Goal: Task Accomplishment & Management: Complete application form

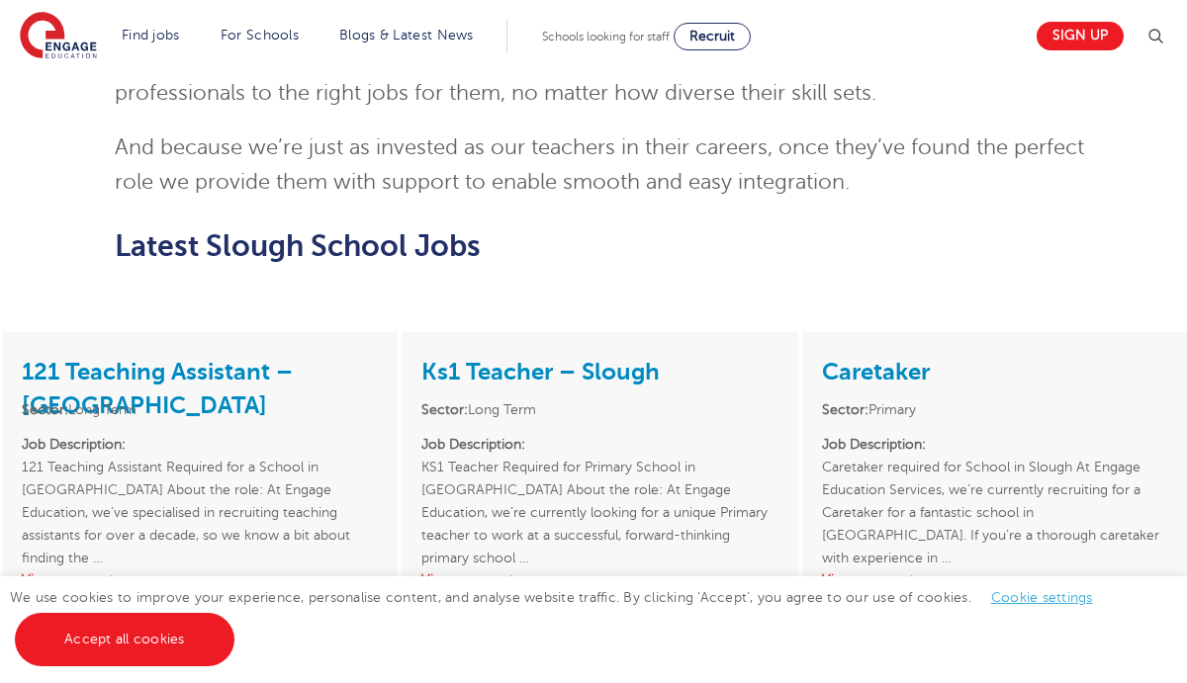
scroll to position [1621, 0]
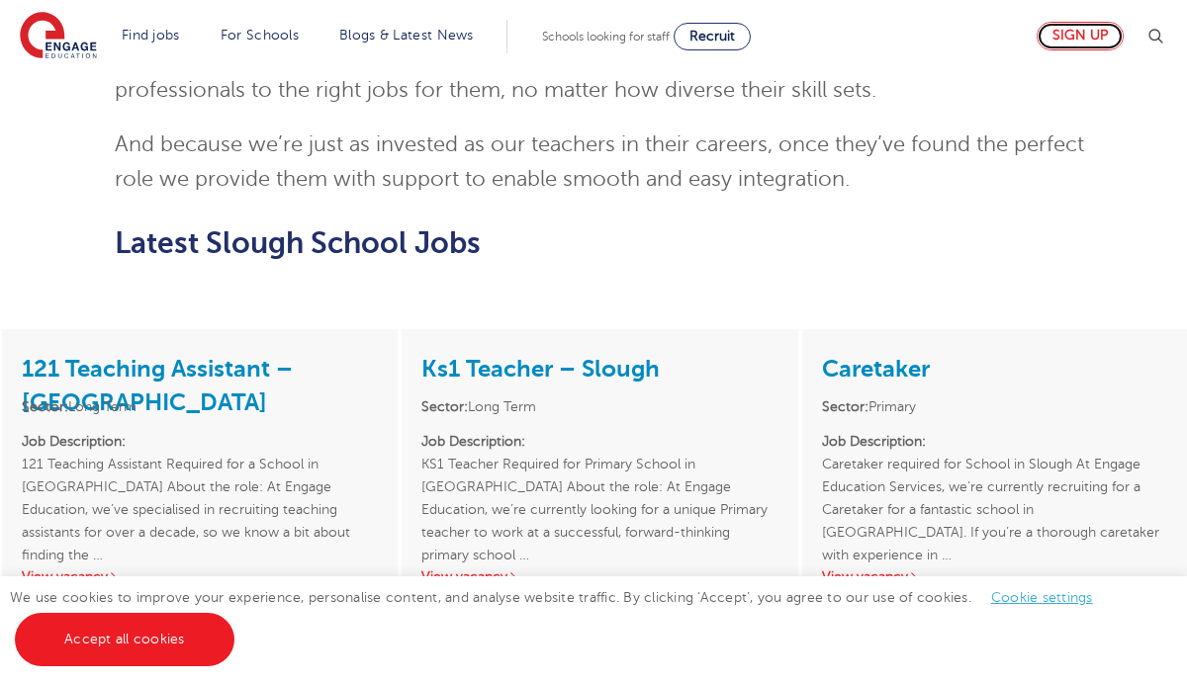
click at [1093, 37] on link "Sign up" at bounding box center [1079, 36] width 87 height 29
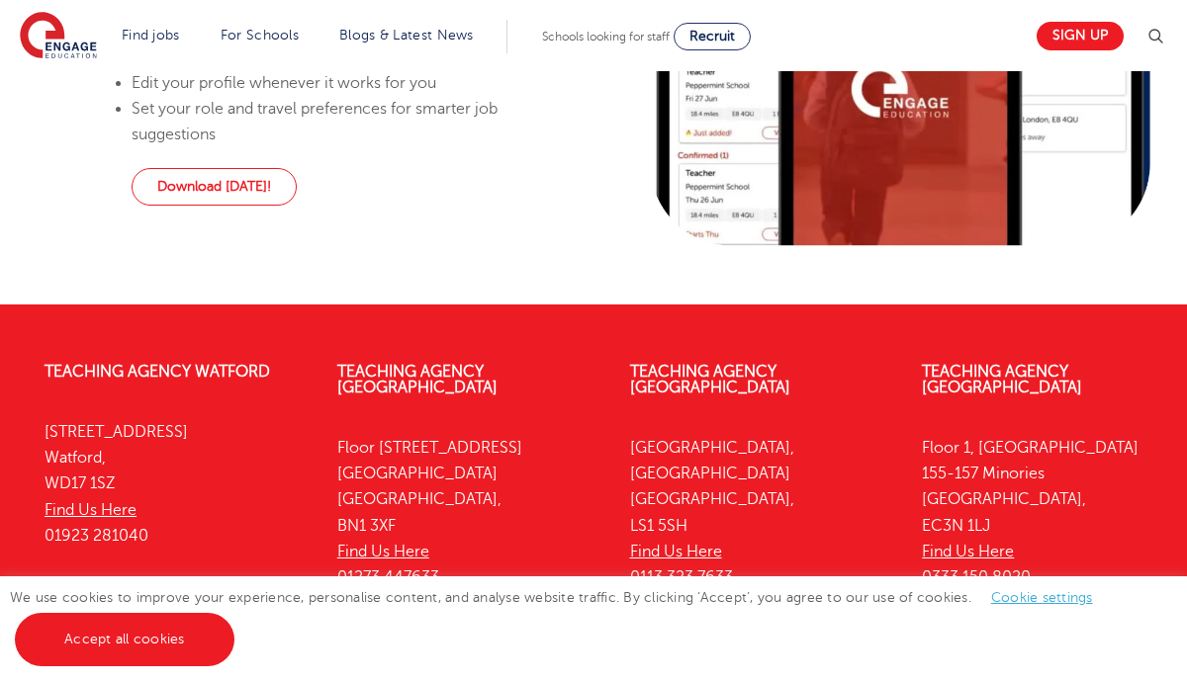
scroll to position [1704, 0]
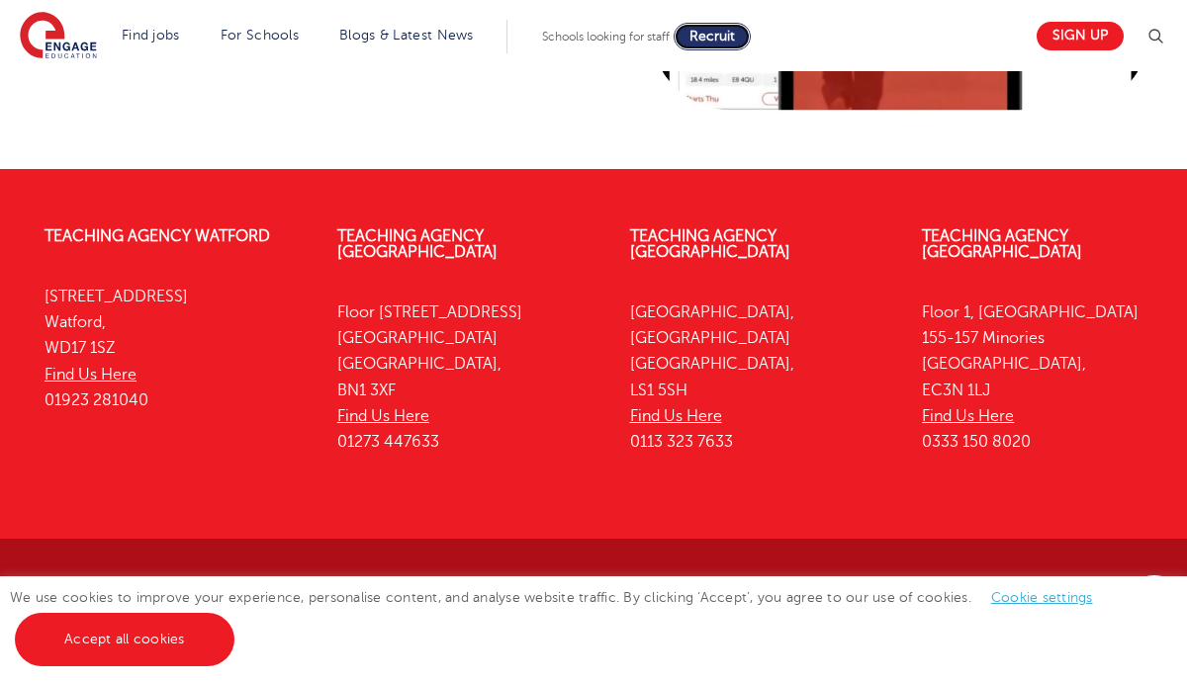
click at [729, 36] on span "Recruit" at bounding box center [711, 36] width 45 height 15
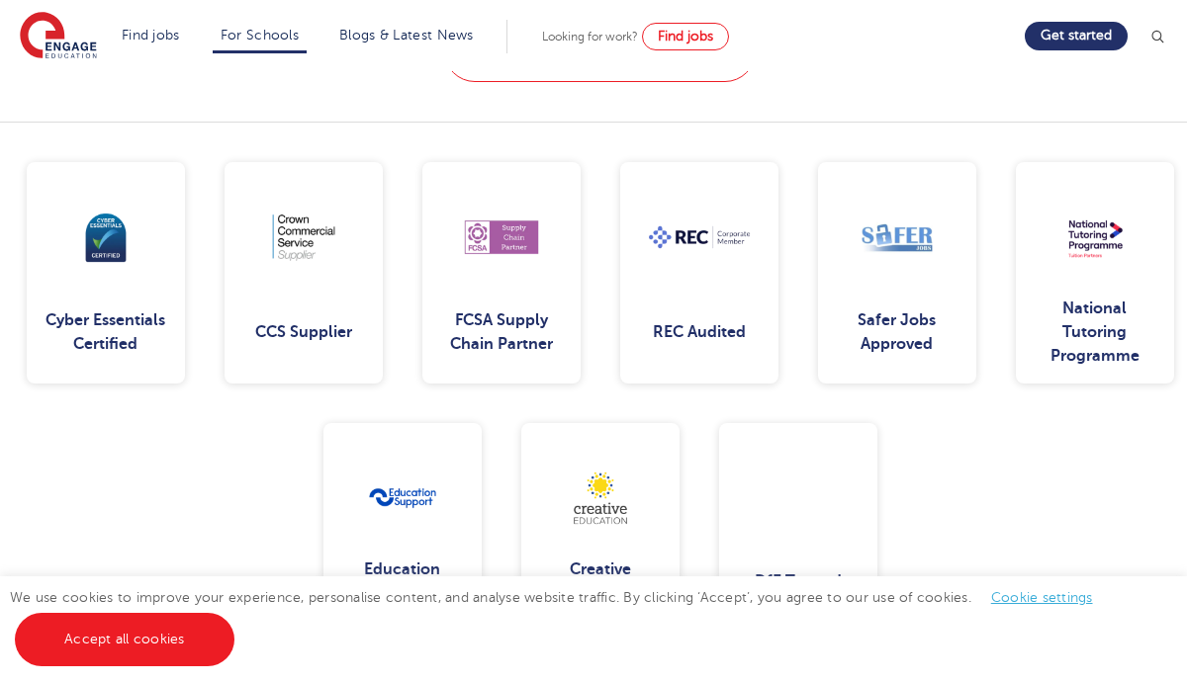
scroll to position [2557, 0]
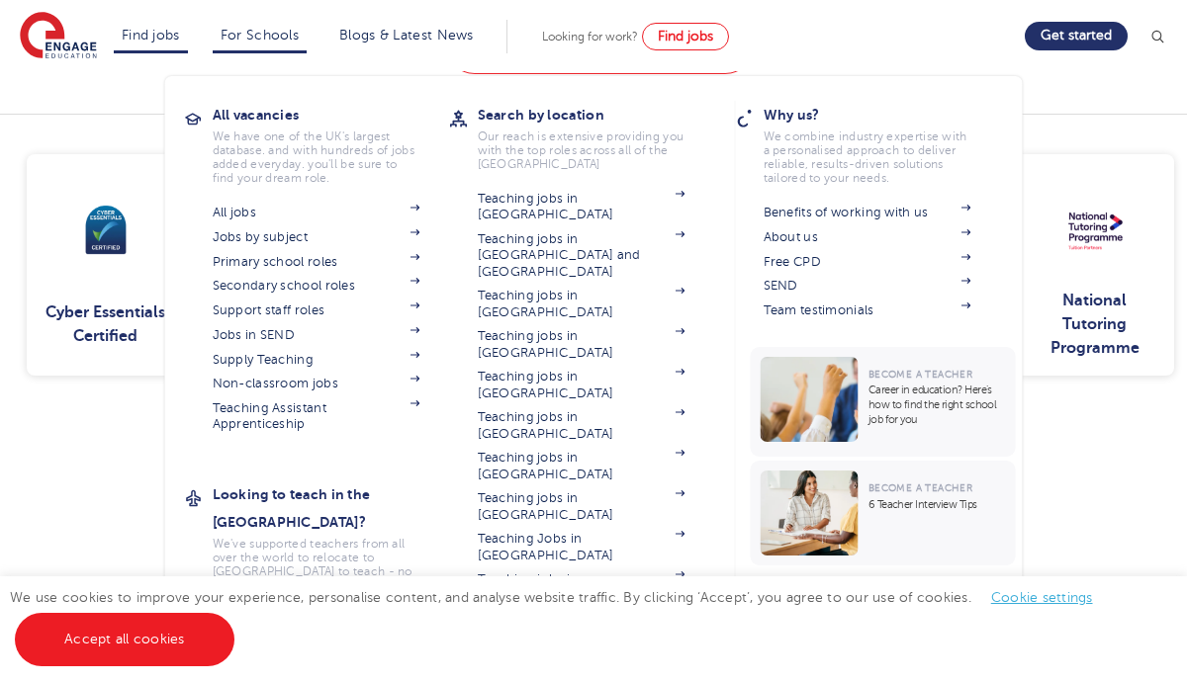
click at [187, 29] on li "Find jobs All vacancies We have one of the UK's largest database. and with hund…" at bounding box center [151, 37] width 74 height 34
click at [298, 259] on link "Primary school roles" at bounding box center [317, 262] width 208 height 16
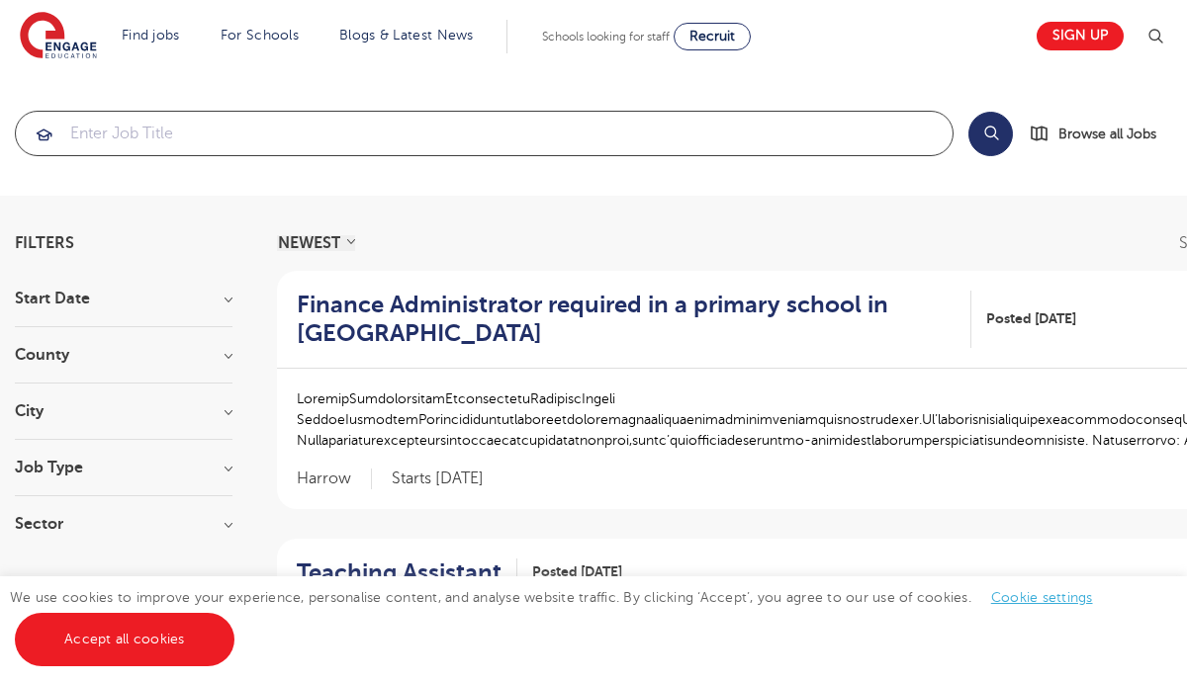
click at [682, 143] on input "search" at bounding box center [484, 134] width 936 height 44
click at [192, 360] on h3 "County" at bounding box center [124, 355] width 218 height 16
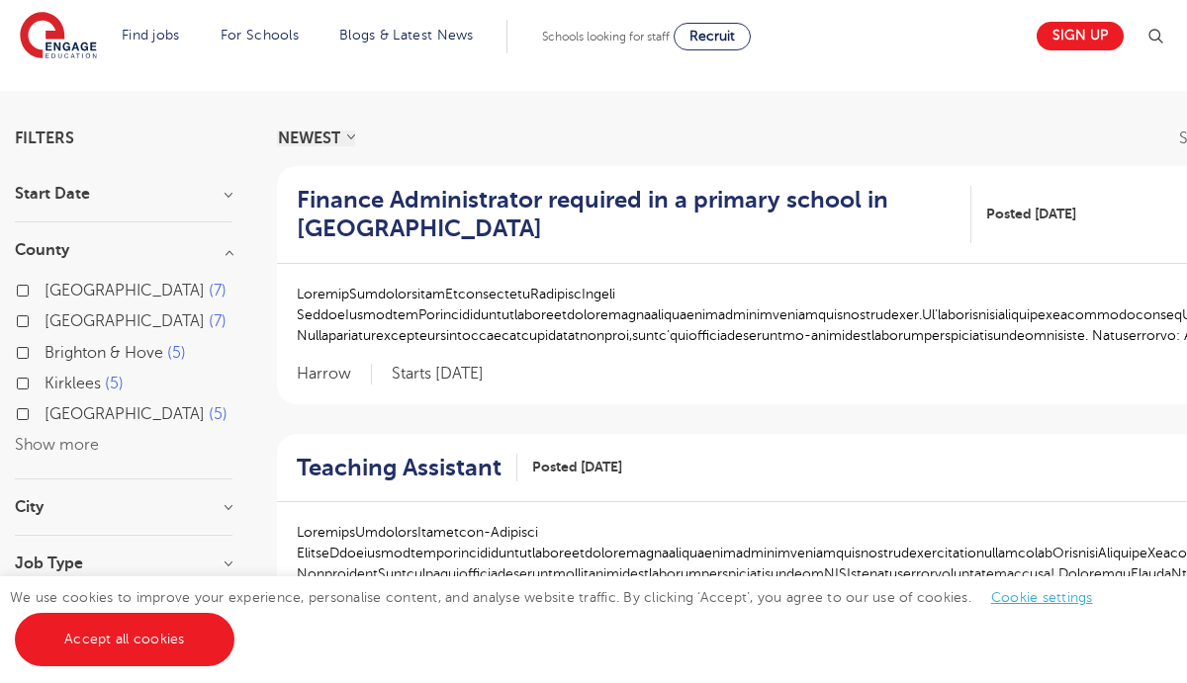
scroll to position [129, 0]
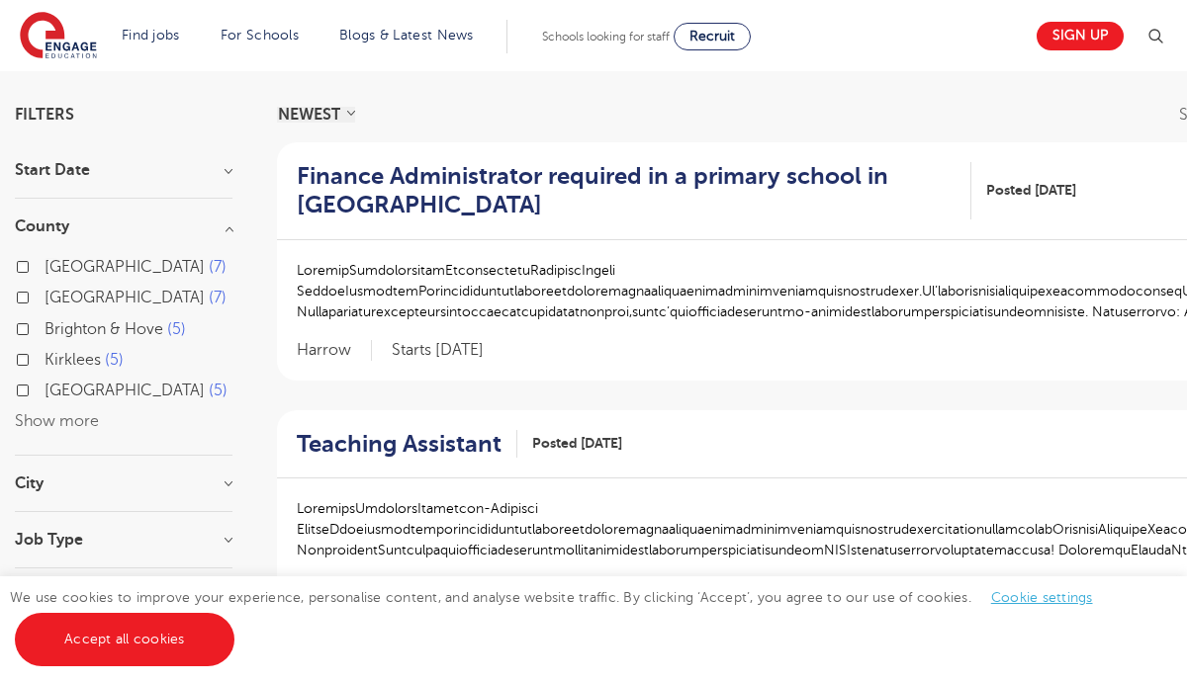
click at [98, 419] on div "Hertfordshire 7 Leeds 7 Brighton & Hove 5 Kirklees 5 West Sussex 5 Show more" at bounding box center [124, 344] width 218 height 181
click at [84, 424] on button "Show more" at bounding box center [57, 421] width 84 height 18
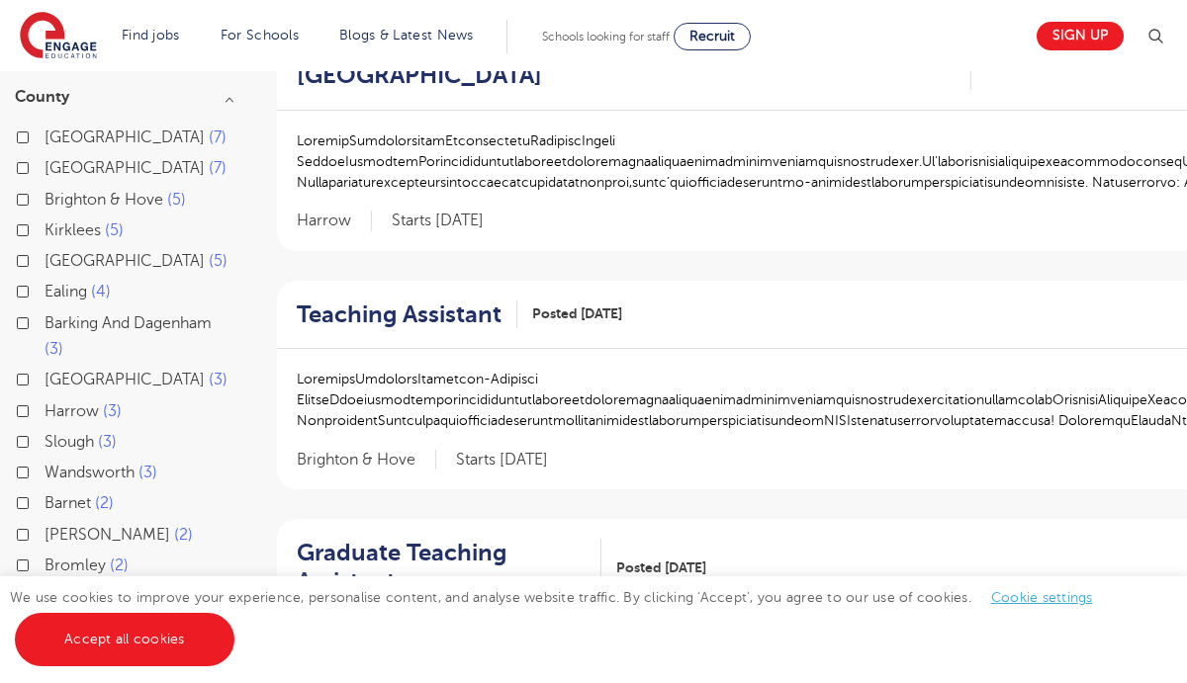
scroll to position [265, 0]
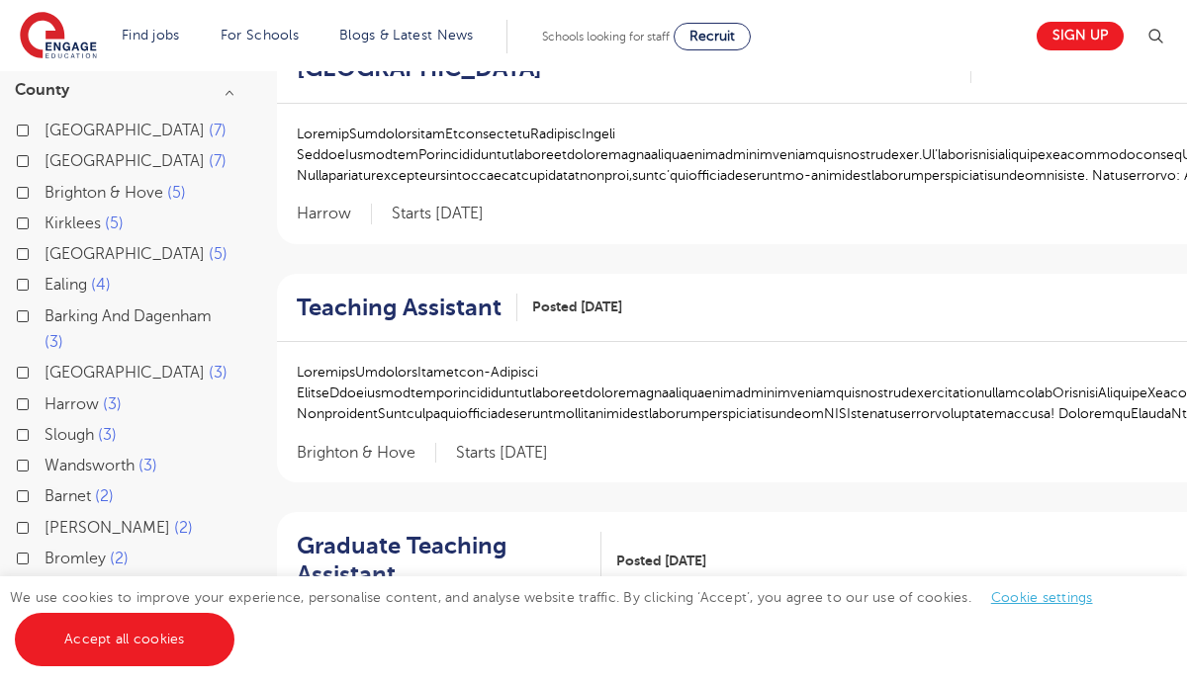
click at [90, 447] on label "Slough 3" at bounding box center [81, 435] width 72 height 26
click at [57, 439] on input "Slough 3" at bounding box center [51, 432] width 13 height 13
checkbox input "true"
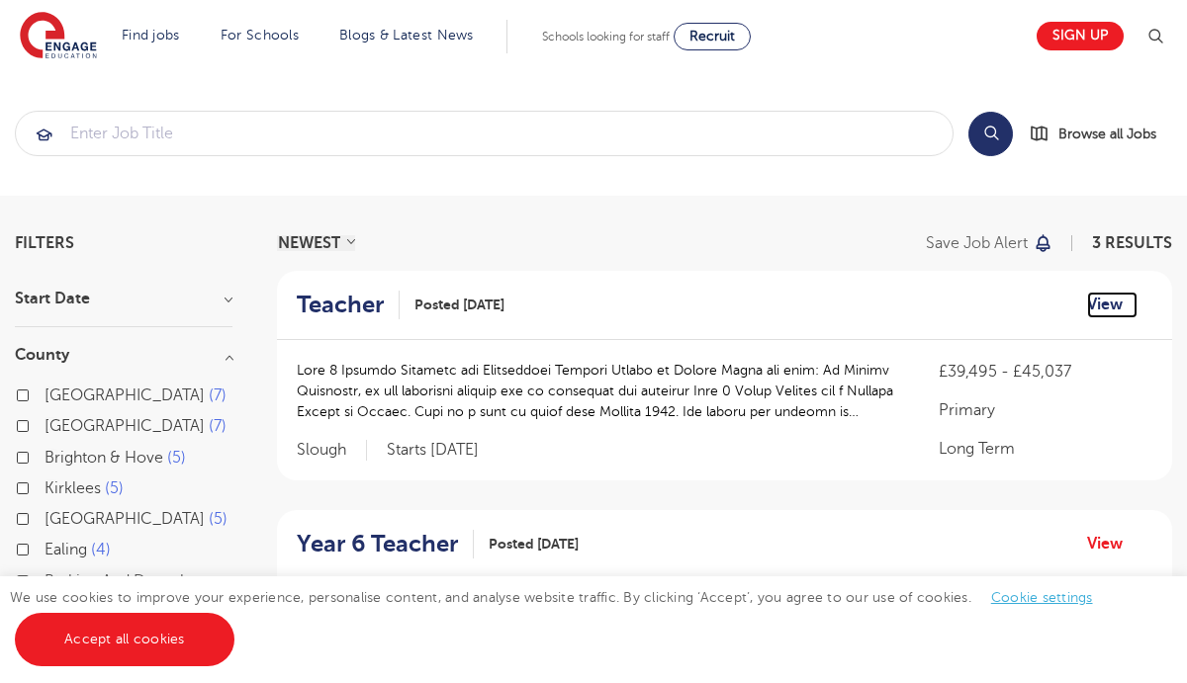
click at [1093, 316] on link "View" at bounding box center [1112, 305] width 50 height 26
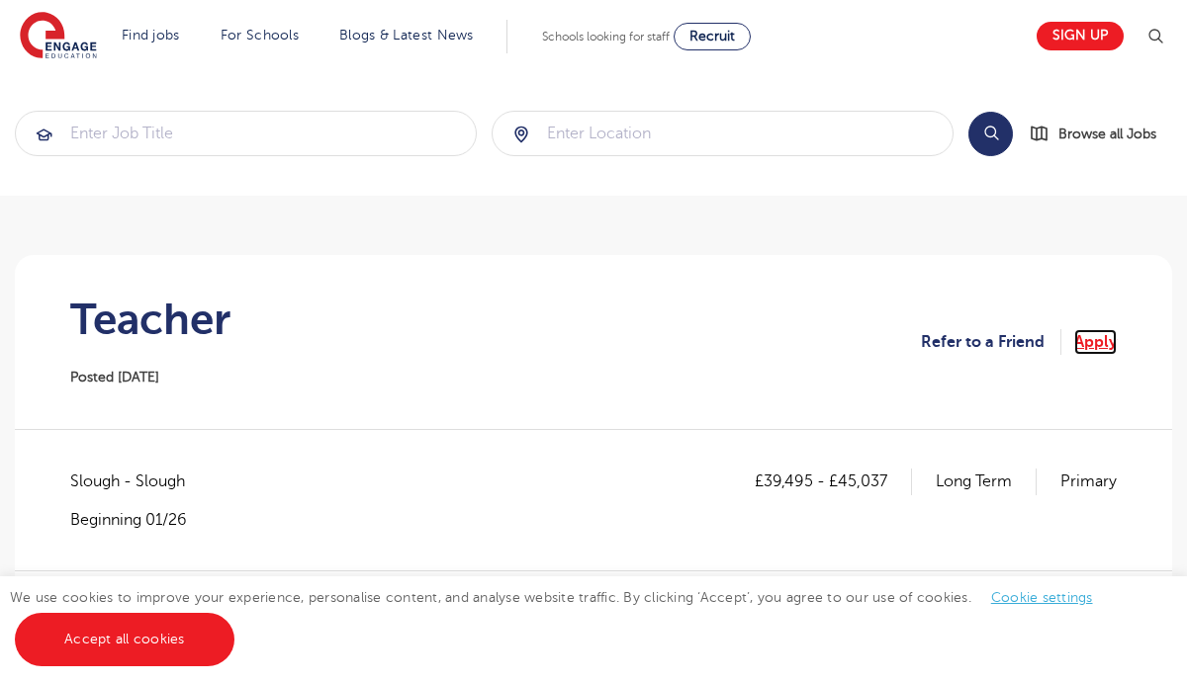
click at [1112, 342] on link "Apply" at bounding box center [1095, 342] width 43 height 26
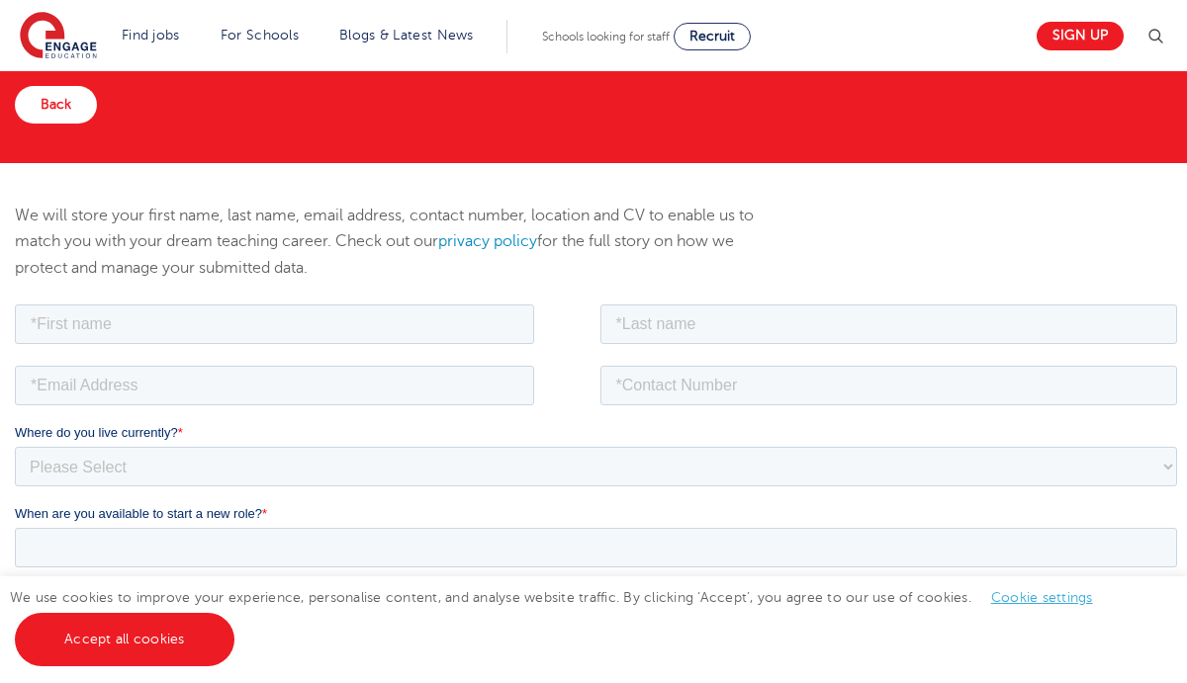
scroll to position [116, 0]
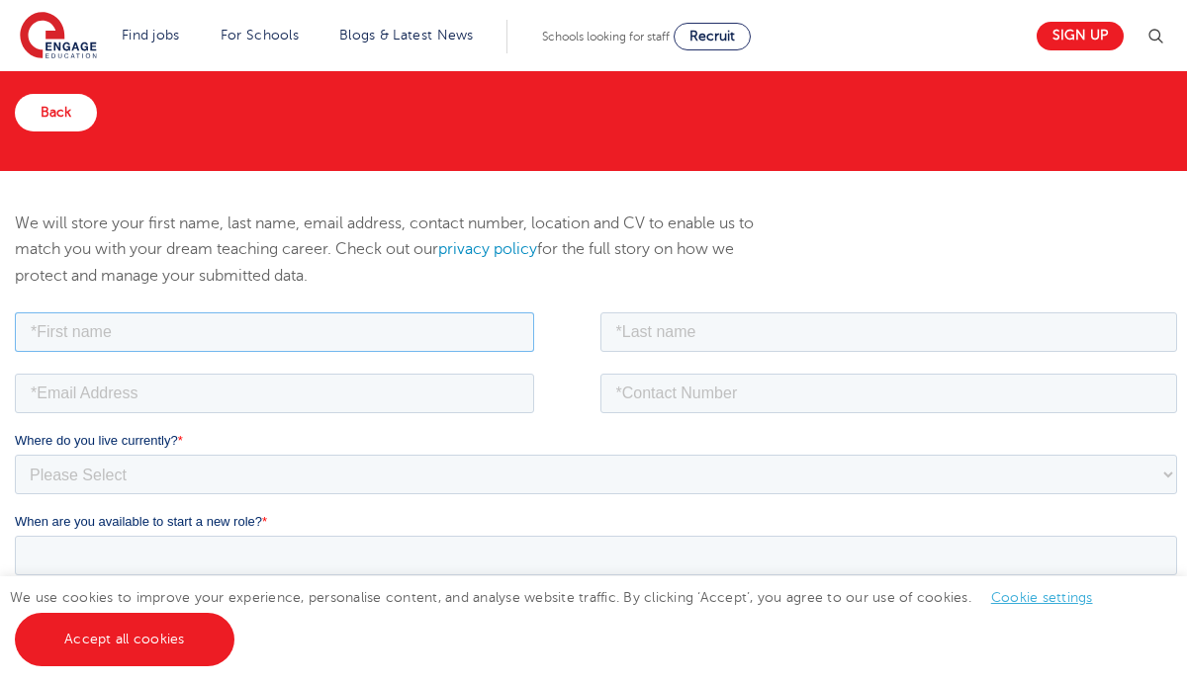
click at [489, 345] on input "text" at bounding box center [274, 332] width 519 height 40
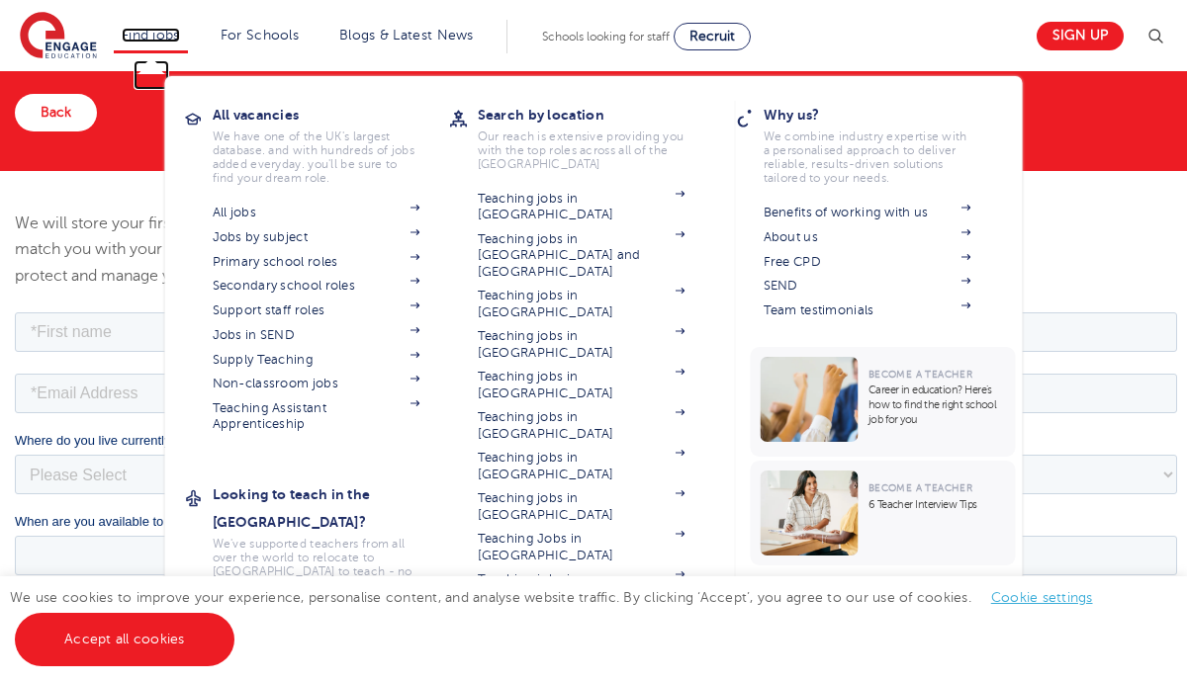
click at [140, 41] on link "Find jobs" at bounding box center [151, 35] width 58 height 15
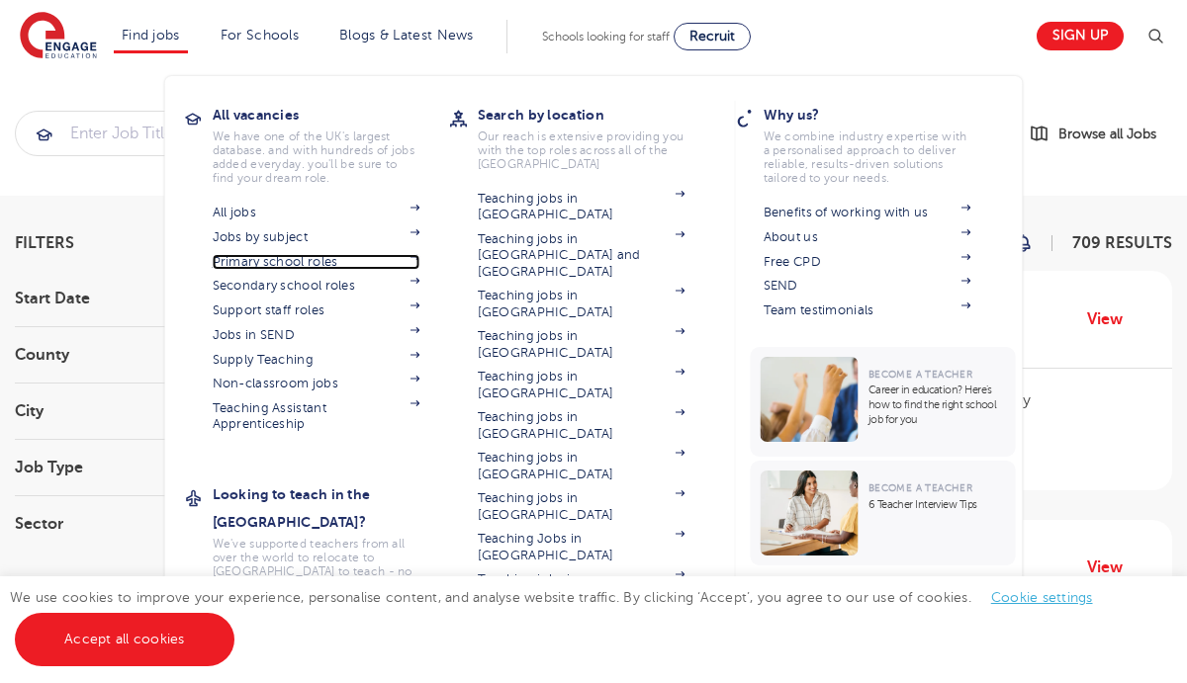
click at [316, 260] on link "Primary school roles" at bounding box center [317, 262] width 208 height 16
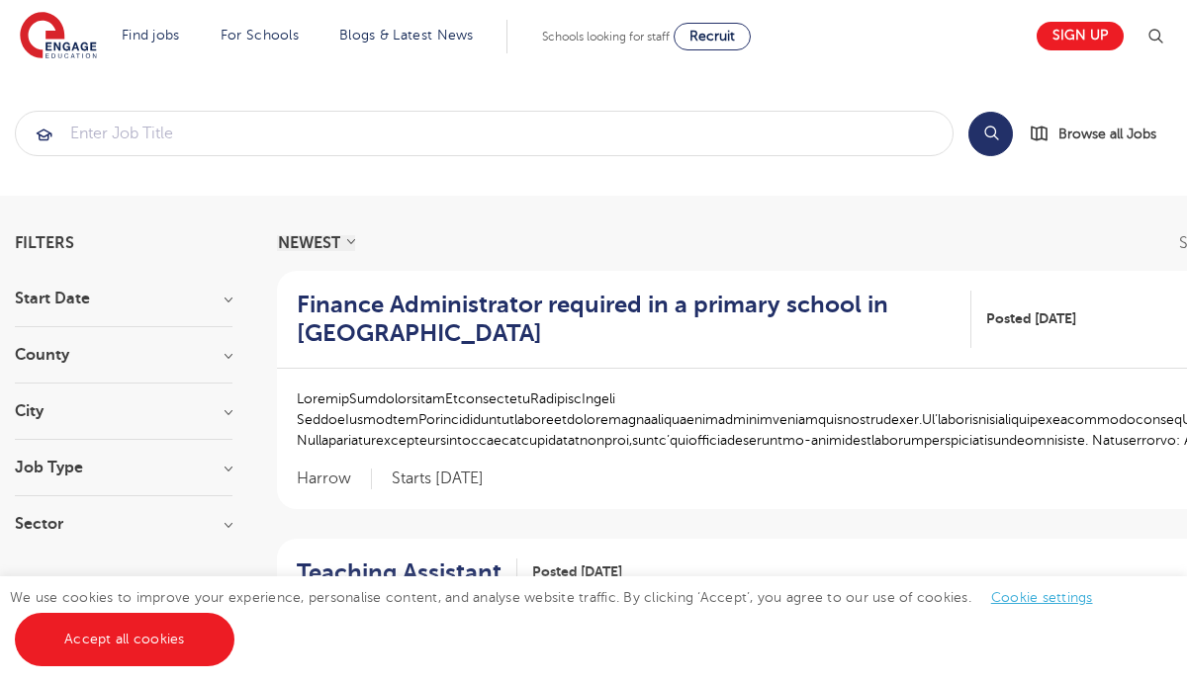
click at [172, 370] on div "County Hertfordshire 7 Leeds 7 Brighton & Hove 5 Kirklees 5 West Sussex 5 Show …" at bounding box center [124, 365] width 218 height 37
click at [177, 468] on h3 "Job Type" at bounding box center [124, 468] width 218 height 16
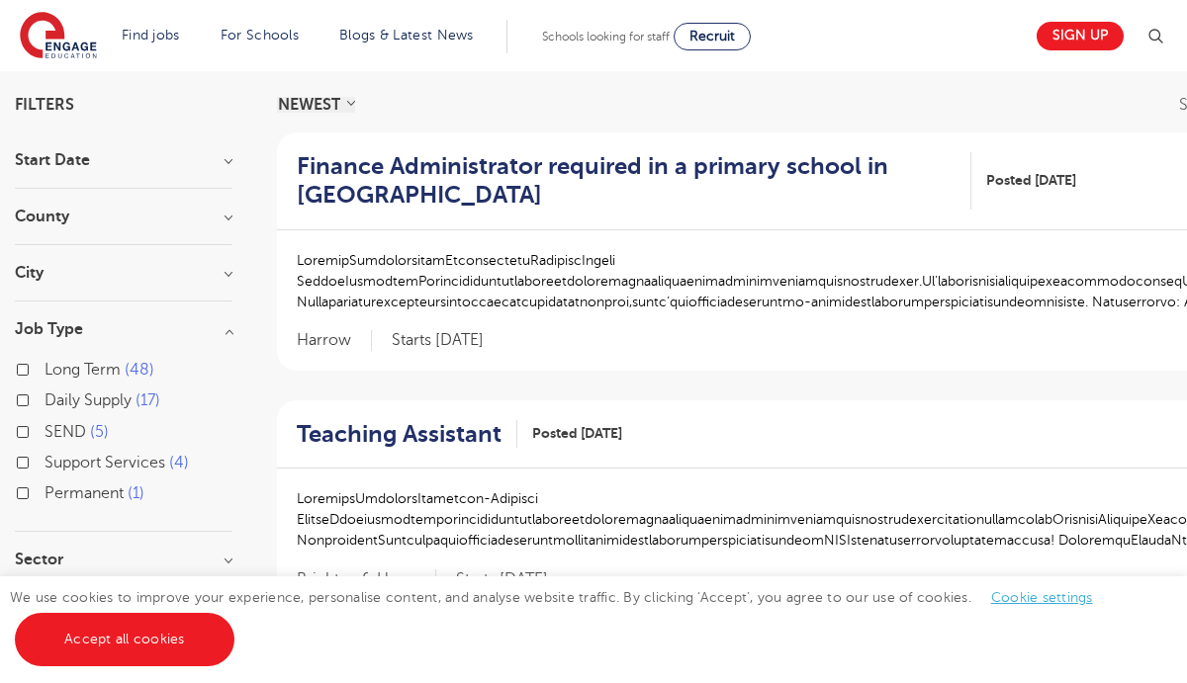
scroll to position [149, 0]
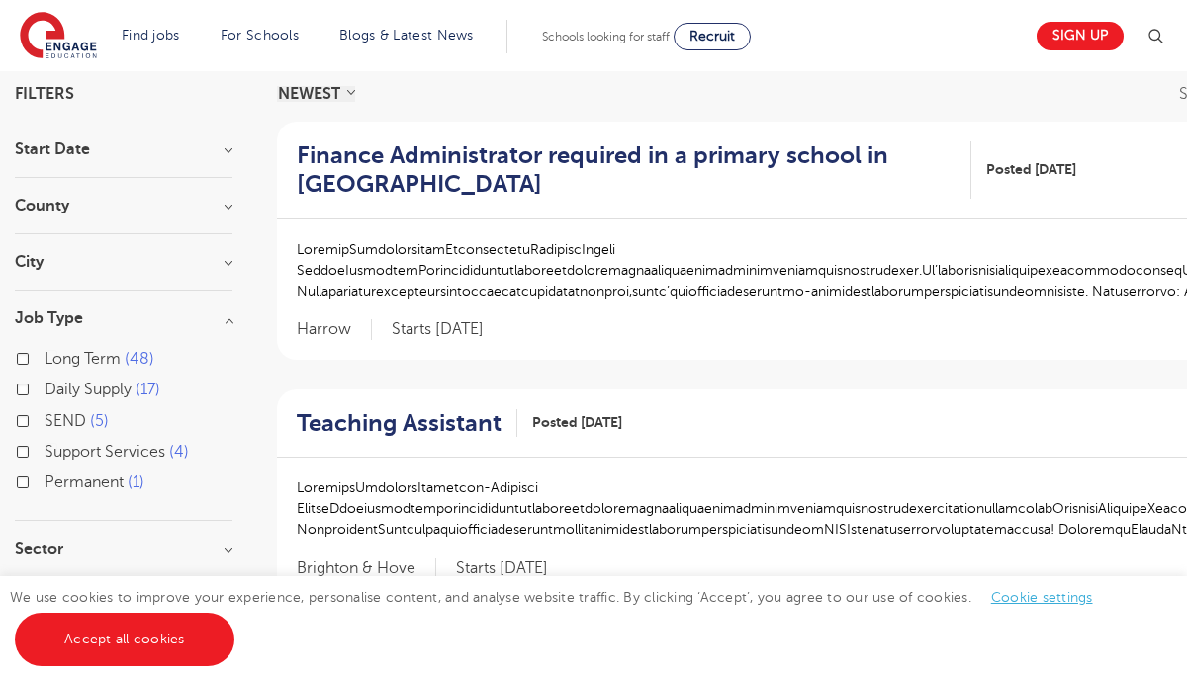
click at [113, 486] on span "Permanent" at bounding box center [84, 483] width 79 height 18
click at [57, 486] on input "Permanent 1" at bounding box center [51, 480] width 13 height 13
checkbox input "true"
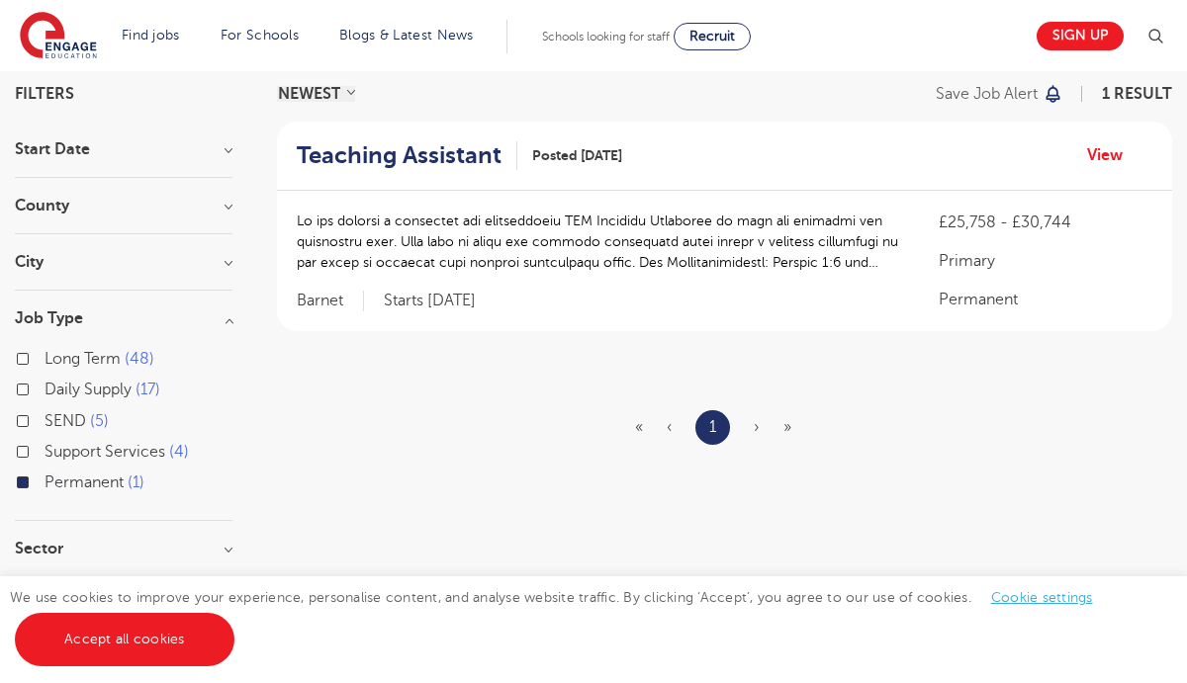
click at [69, 486] on span "Permanent" at bounding box center [84, 483] width 79 height 18
click at [57, 486] on input "Permanent 1" at bounding box center [51, 480] width 13 height 13
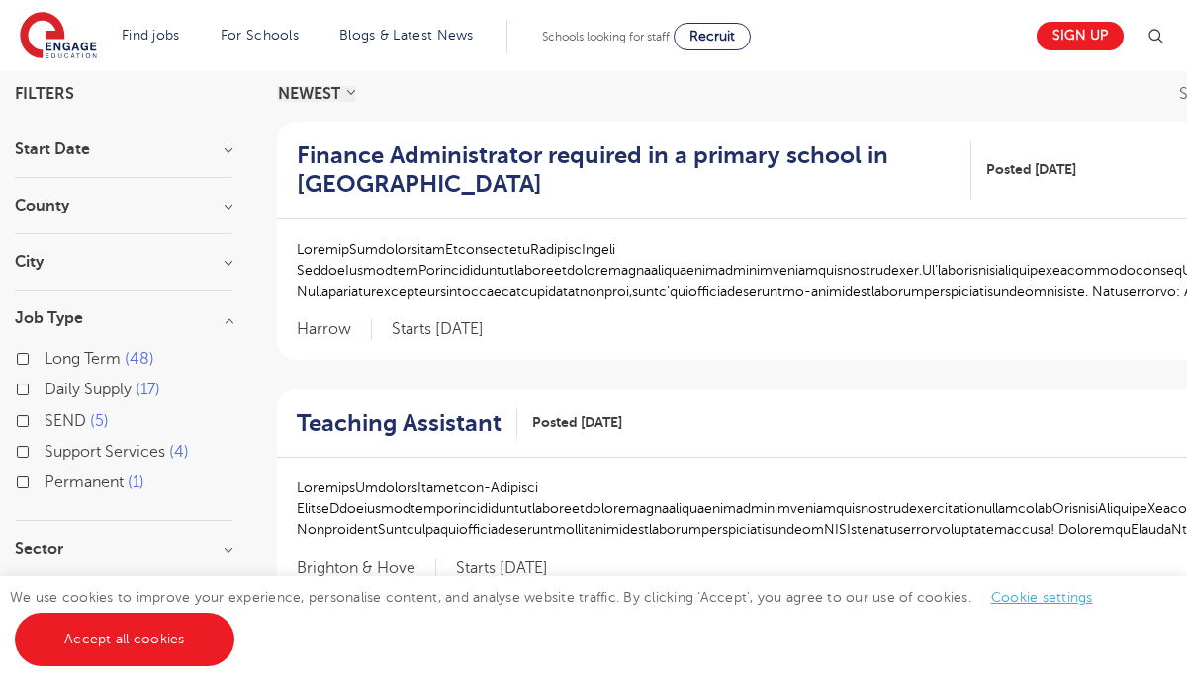
click at [175, 274] on div "City Leeds 7 Kirklees 5 Ealing 4 Three Rivers 4 Barking And Dagenham 3 Show more" at bounding box center [124, 272] width 218 height 37
click at [228, 265] on h3 "City" at bounding box center [124, 262] width 218 height 16
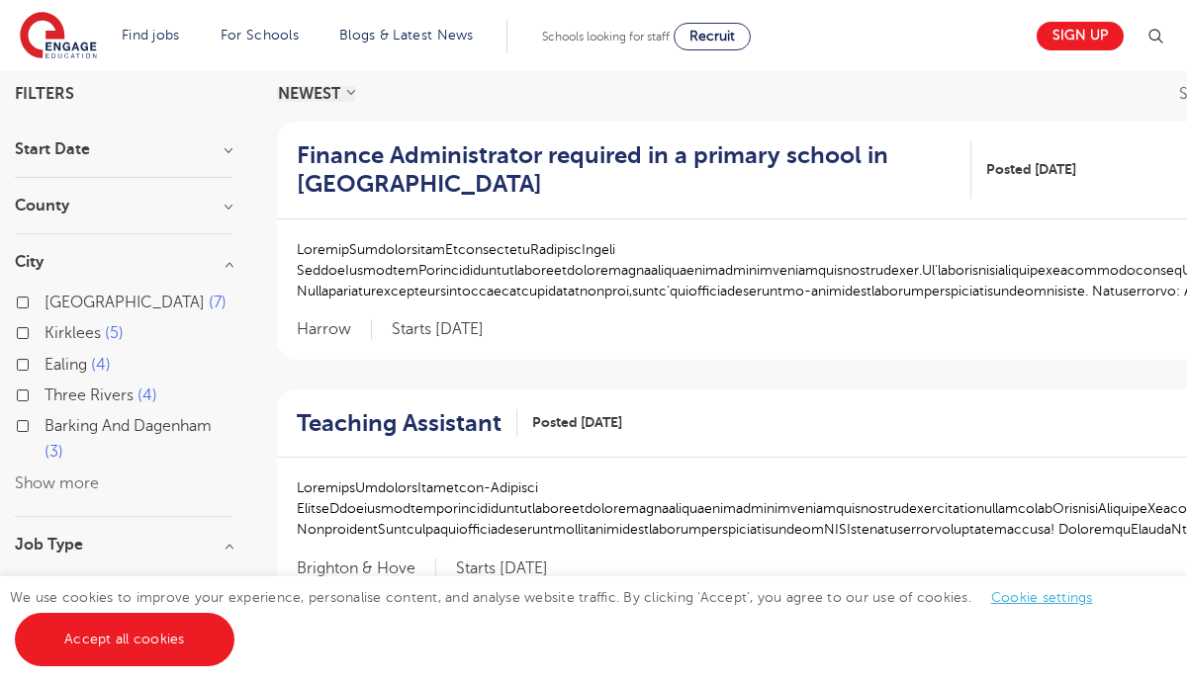
click at [61, 472] on div "Leeds 7 Kirklees 5 Ealing 4 Three Rivers 4 Barking And Dagenham 3 Show more" at bounding box center [124, 393] width 218 height 207
click at [62, 484] on button "Show more" at bounding box center [57, 484] width 84 height 18
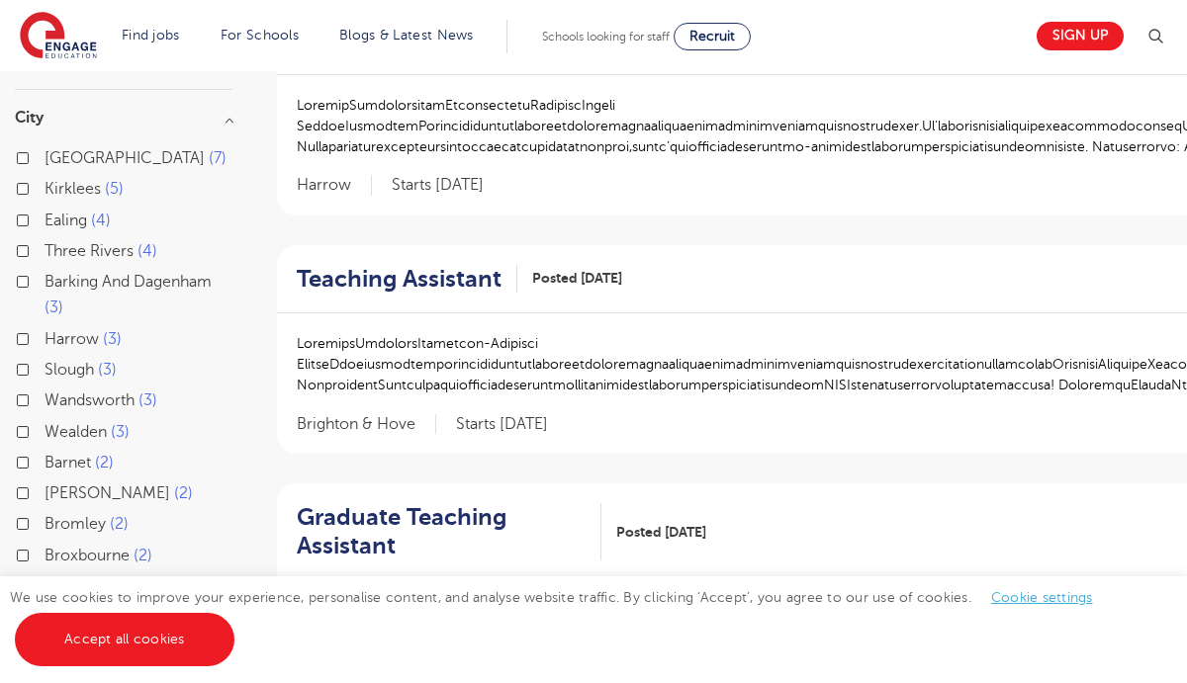
scroll to position [296, 0]
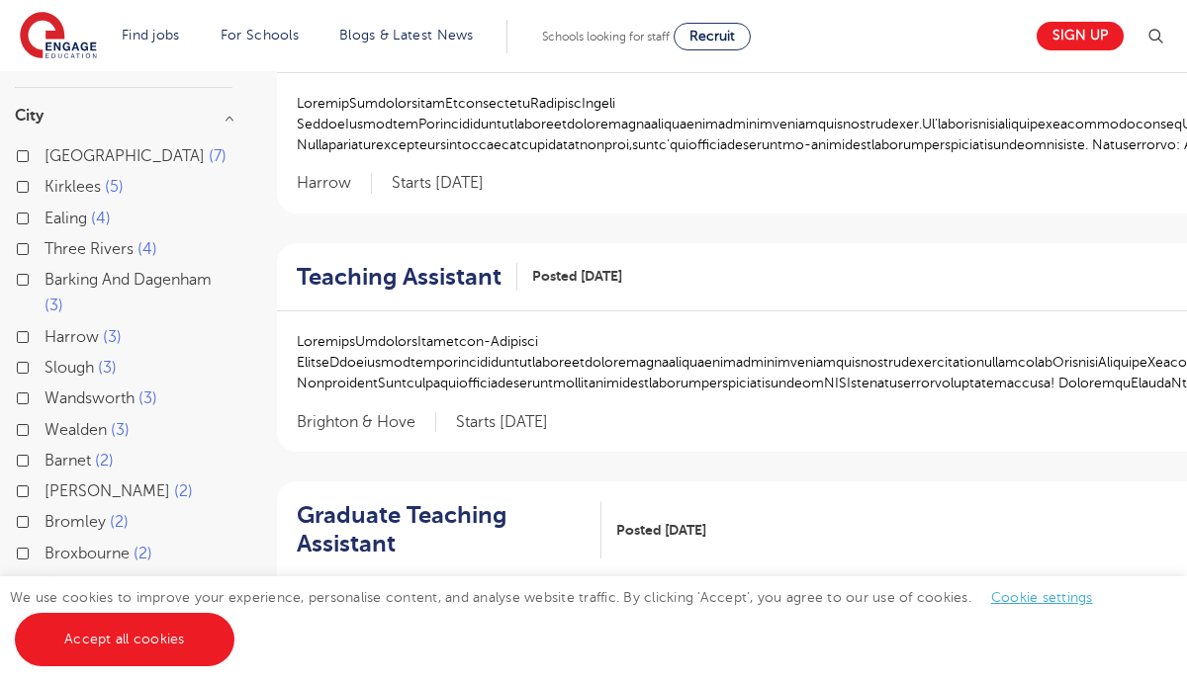
click at [80, 377] on label "Slough 3" at bounding box center [81, 368] width 72 height 26
click at [57, 372] on input "Slough 3" at bounding box center [51, 365] width 13 height 13
checkbox input "true"
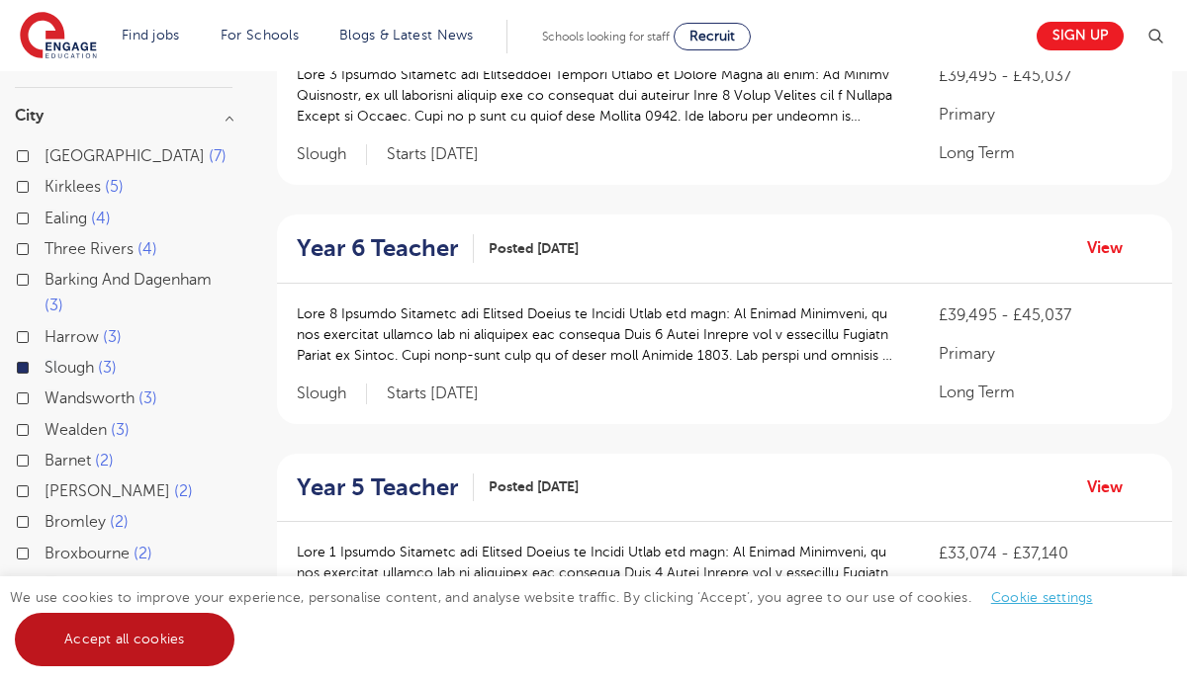
click at [174, 644] on link "Accept all cookies" at bounding box center [125, 639] width 220 height 53
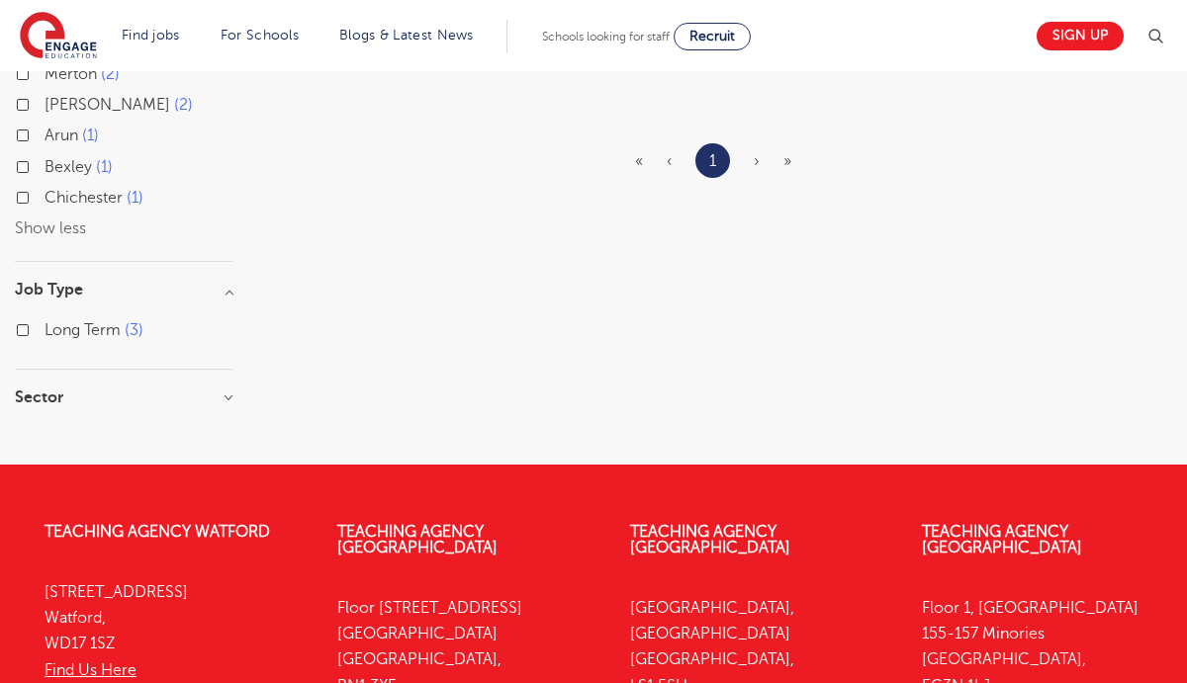
scroll to position [896, 0]
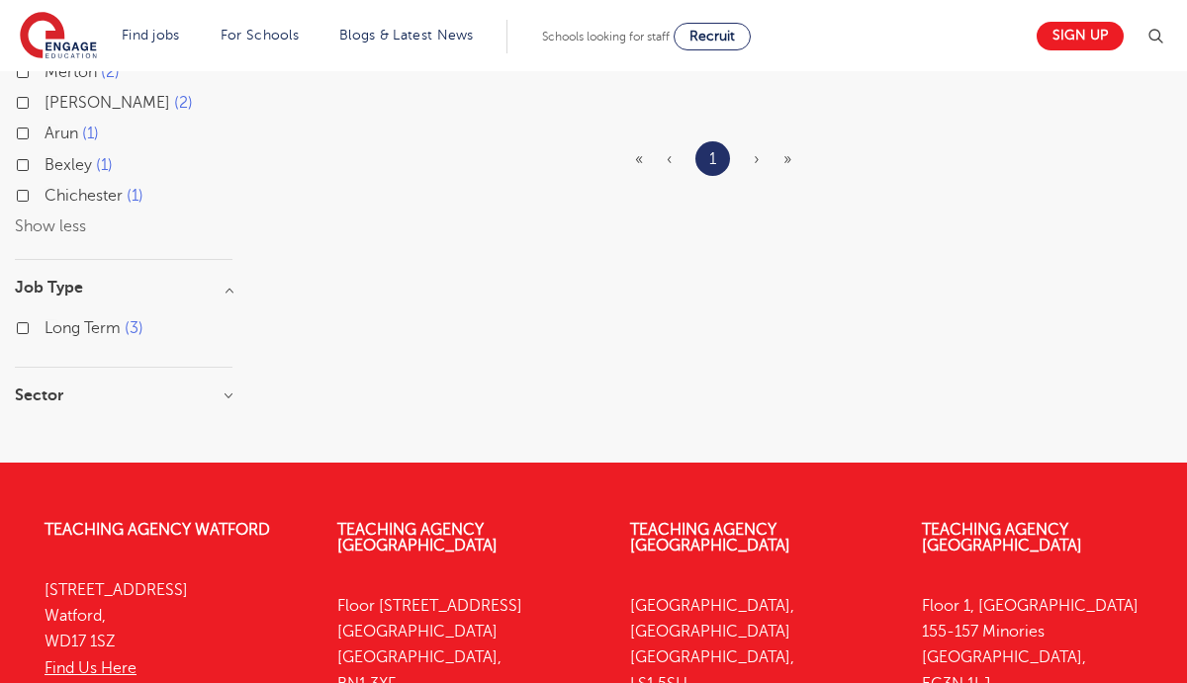
click at [190, 398] on h3 "Sector" at bounding box center [124, 396] width 218 height 16
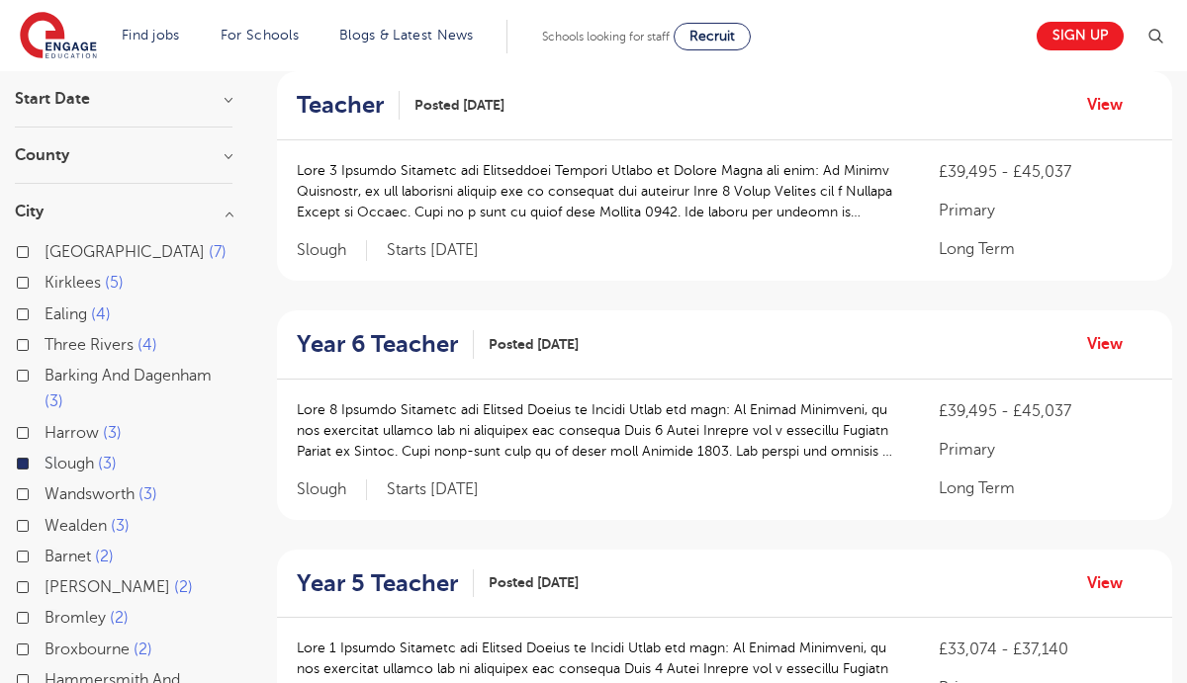
scroll to position [171, 0]
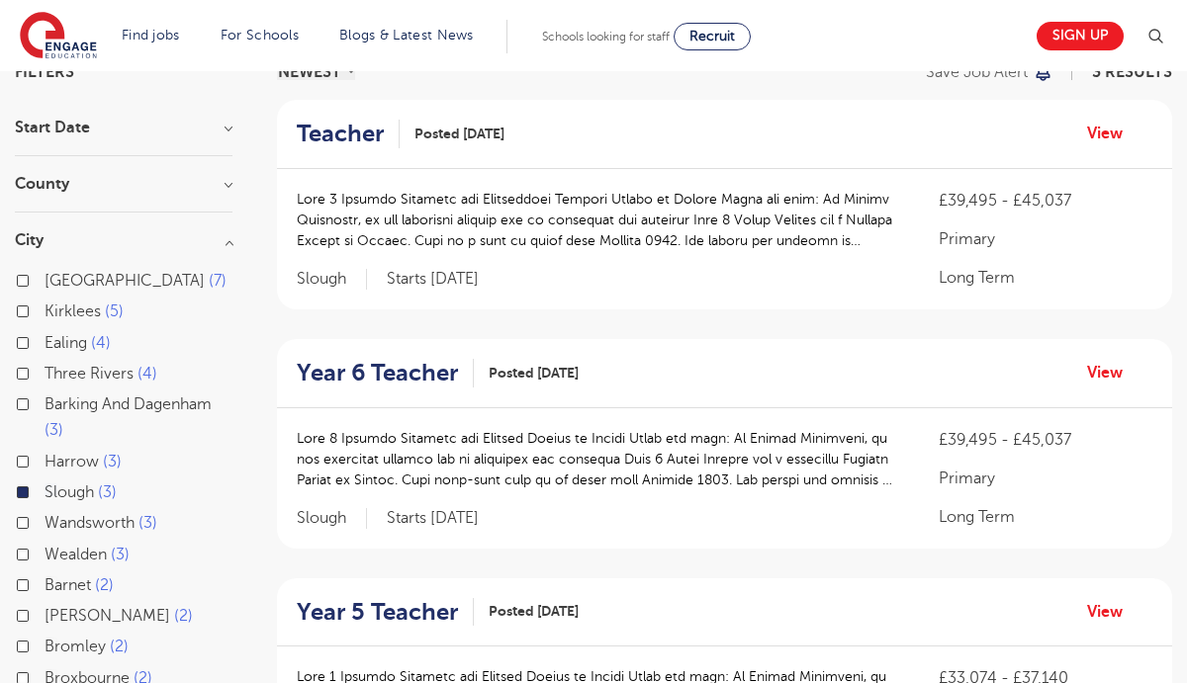
click at [1080, 132] on div "Teacher Posted 02/10/25 View" at bounding box center [724, 134] width 895 height 69
click at [1101, 135] on link "View" at bounding box center [1112, 134] width 50 height 26
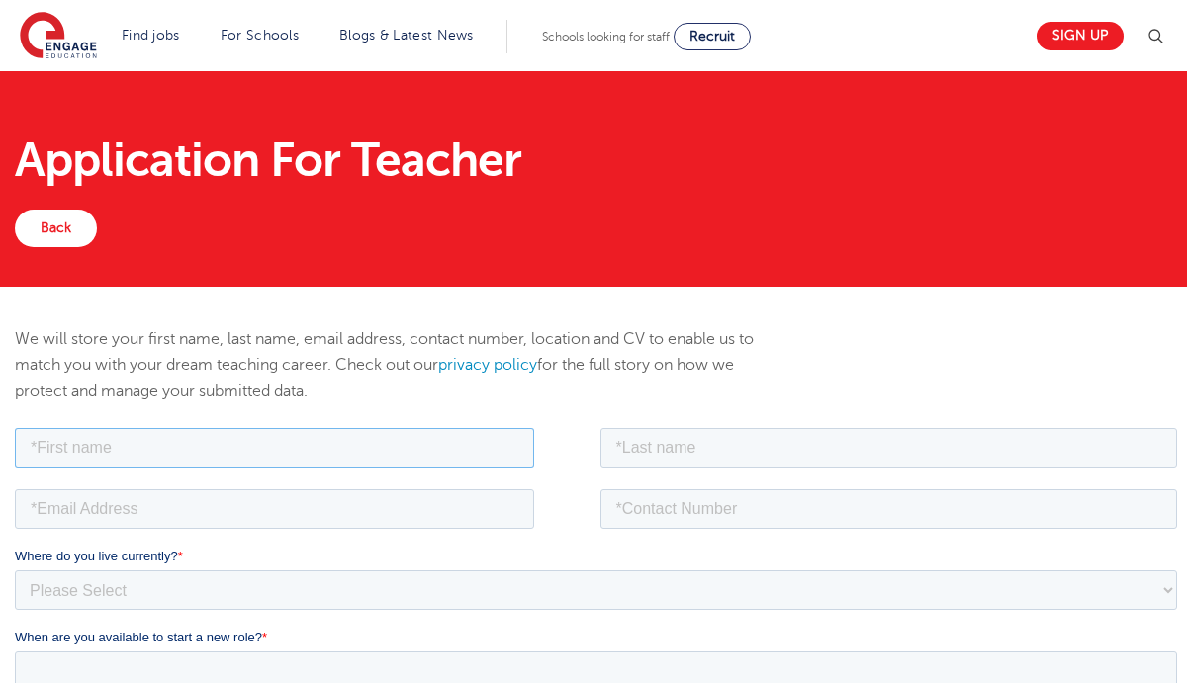
click at [460, 455] on input "text" at bounding box center [274, 447] width 519 height 40
type input "[PERSON_NAME]"
click at [660, 457] on input "text" at bounding box center [889, 447] width 578 height 40
type input "Arshad"
click at [473, 503] on input "email" at bounding box center [274, 509] width 519 height 40
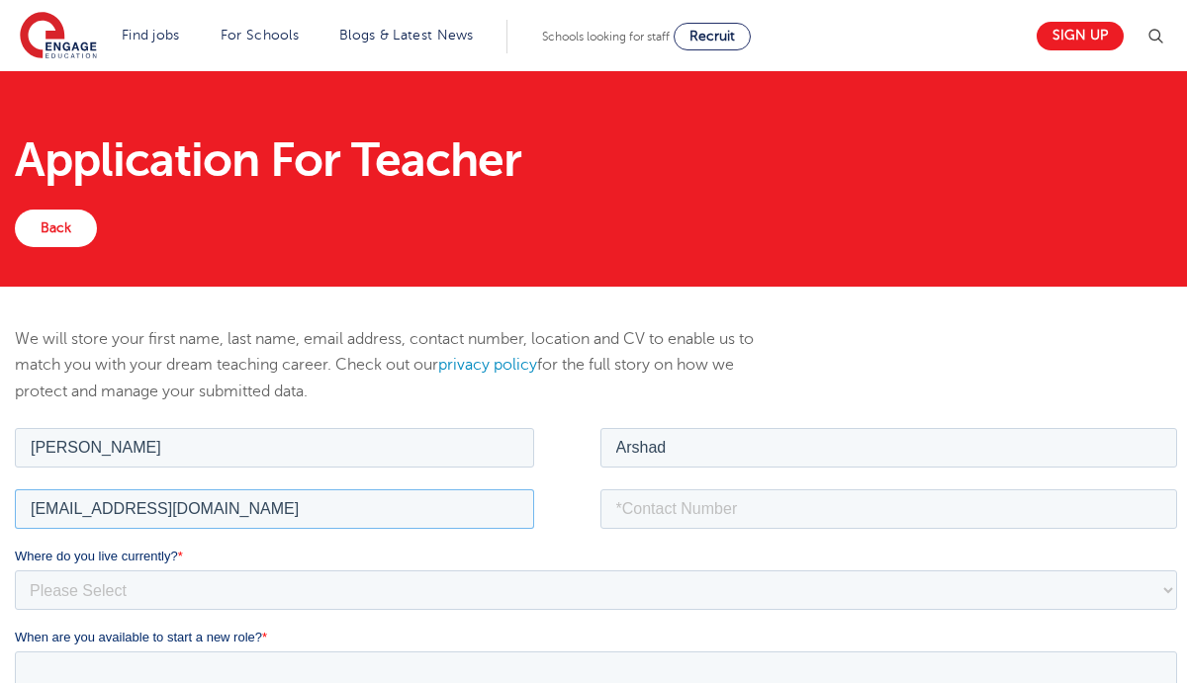
type input "[EMAIL_ADDRESS][DOMAIN_NAME]"
click at [684, 496] on input "tel" at bounding box center [889, 509] width 578 height 40
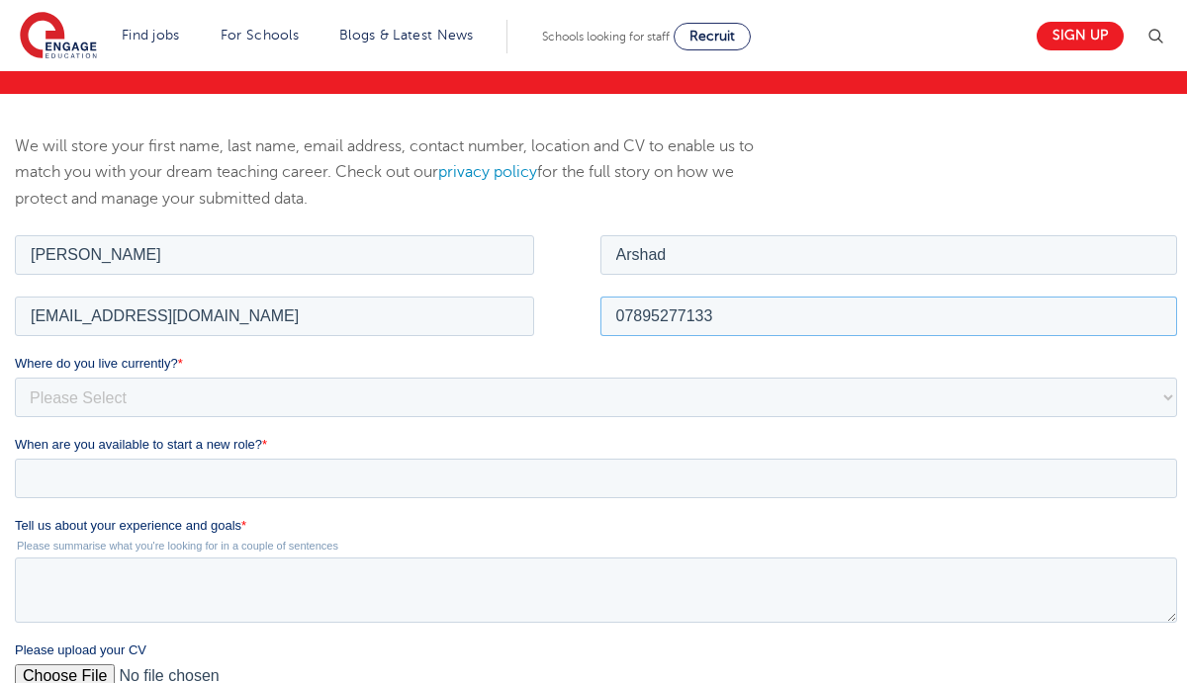
scroll to position [197, 0]
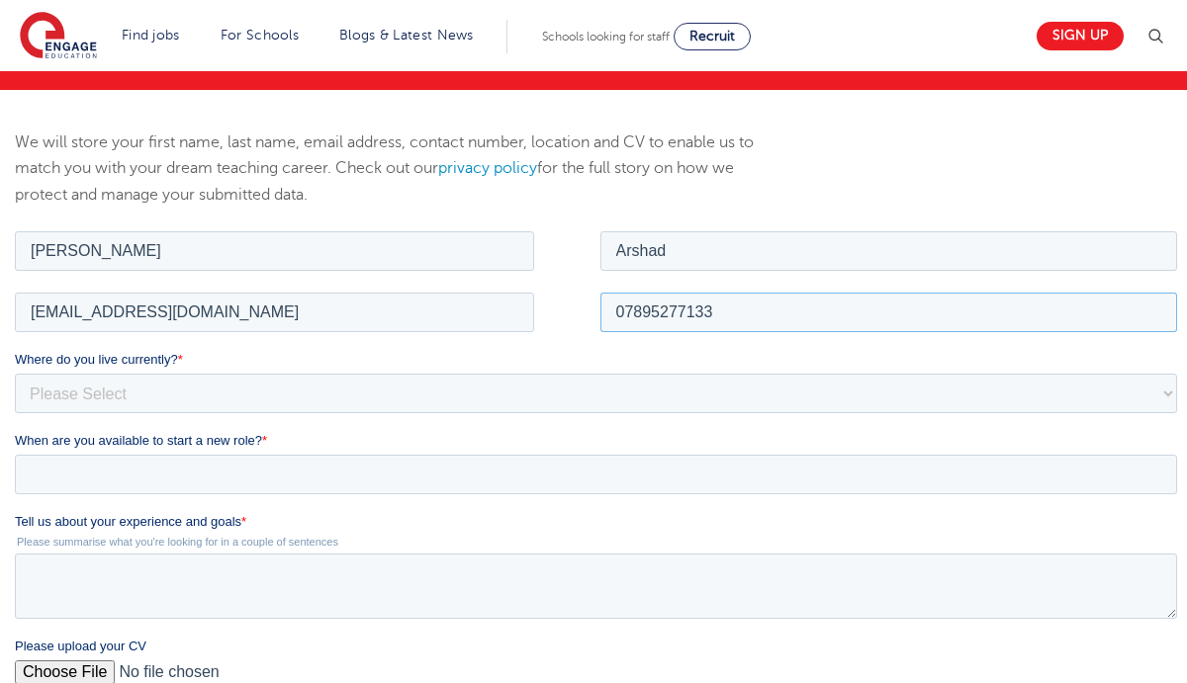
type input "07895277133"
click at [579, 408] on select "Please Select UK Canada Ireland Australia New Zealand Europe USA South Africa J…" at bounding box center [596, 393] width 1162 height 40
select select "UK"
click at [15, 373] on select "Please Select UK Canada Ireland Australia New Zealand Europe USA South Africa J…" at bounding box center [596, 393] width 1162 height 40
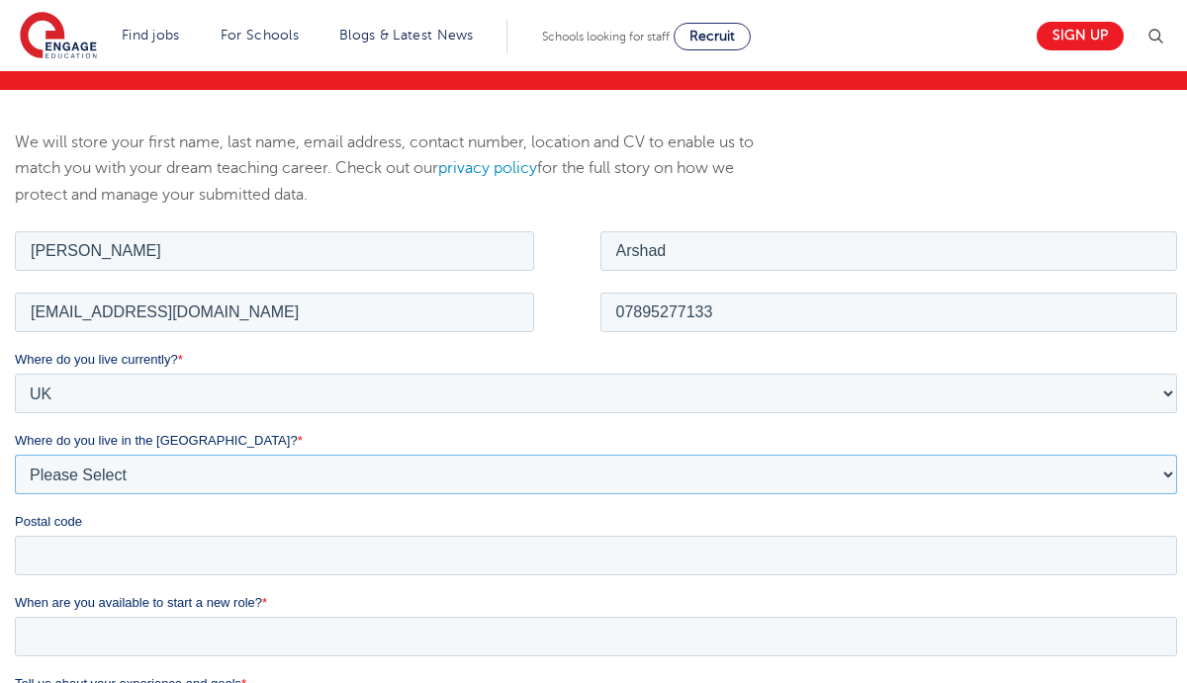
click at [539, 468] on select "Please Select Overseas Barnsley Bedfordshire Berkshire Bournemouth Bracknell Fo…" at bounding box center [596, 474] width 1162 height 40
select select "Berkshire"
click at [15, 454] on select "Please Select Overseas Barnsley Bedfordshire Berkshire Bournemouth Bracknell Fo…" at bounding box center [596, 474] width 1162 height 40
click at [463, 570] on input "Postal code" at bounding box center [596, 555] width 1162 height 40
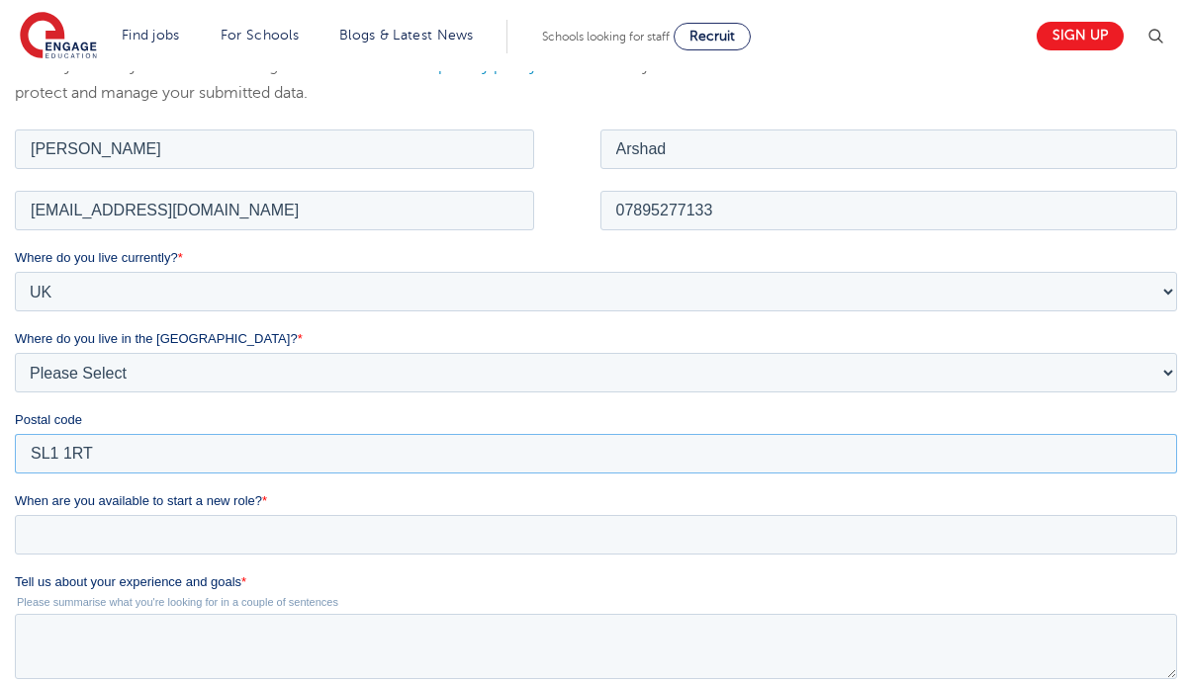
scroll to position [320, 0]
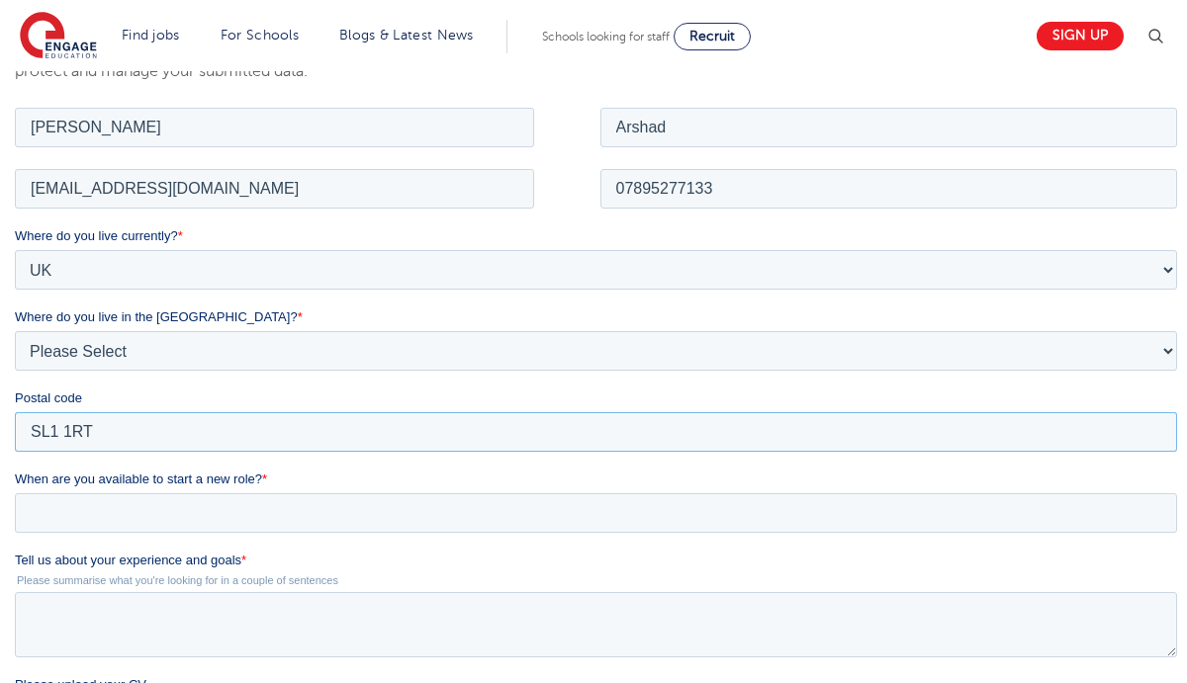
type input "SL1 1RT"
click at [478, 513] on input "When are you available to start a new role? *" at bounding box center [596, 512] width 1162 height 40
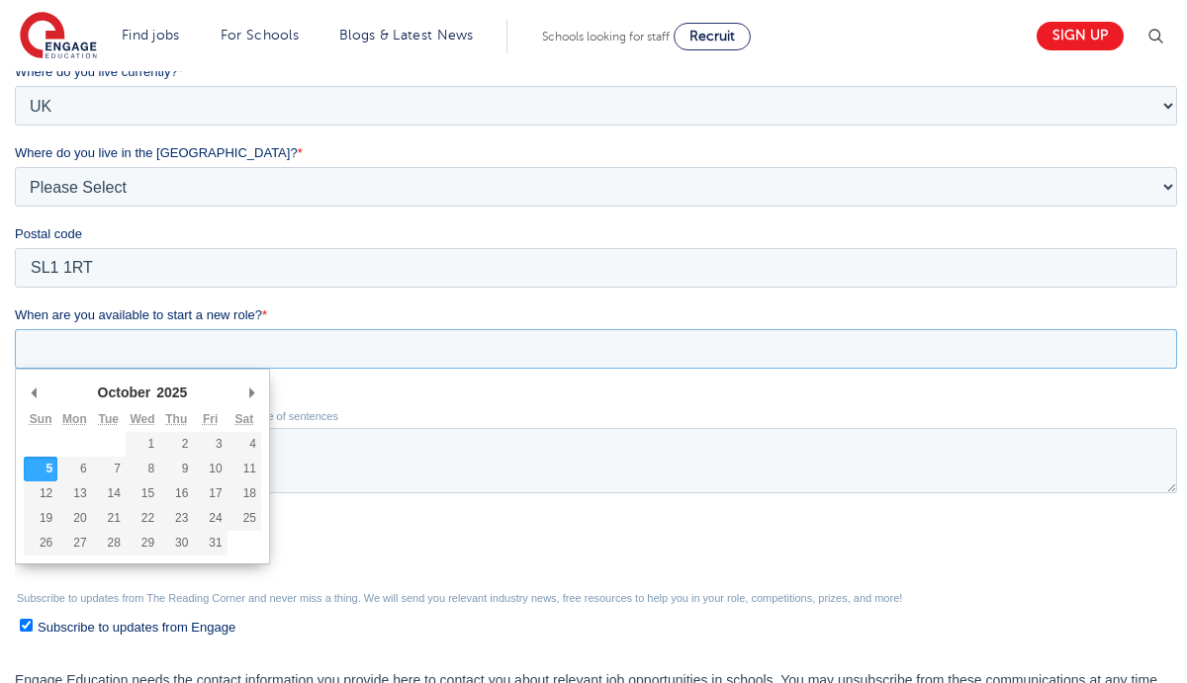
scroll to position [501, 0]
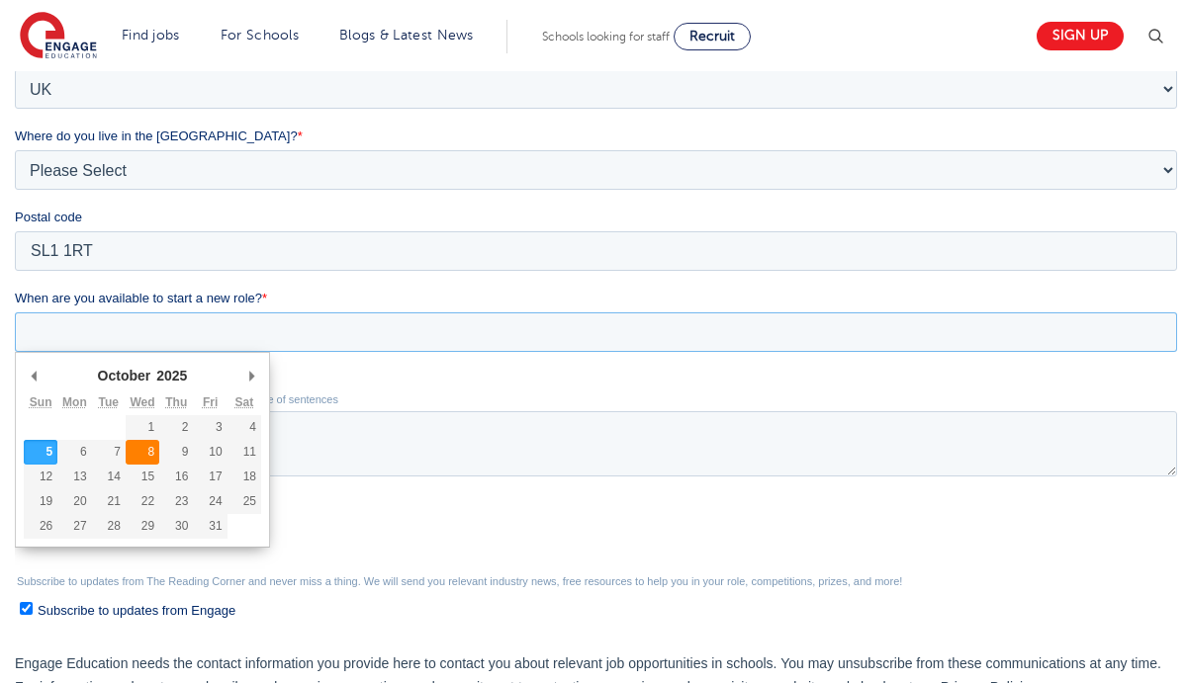
type div "2025-10-08"
type input "2025/10/08"
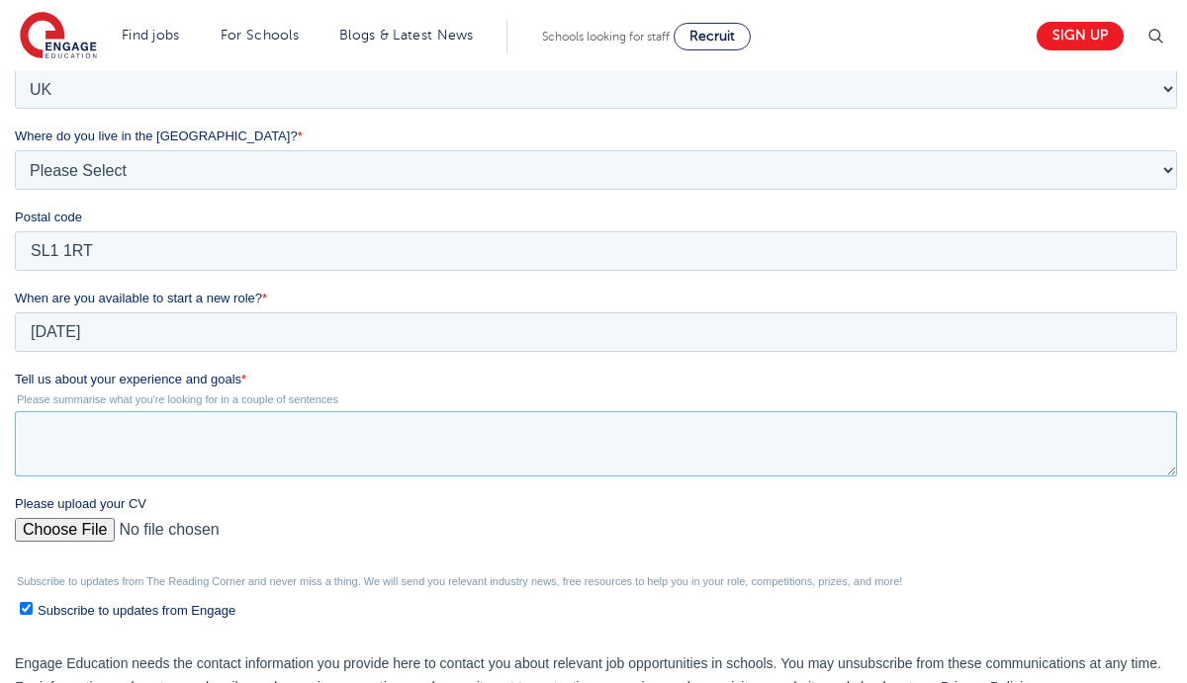
click at [184, 443] on textarea "Tell us about your experience and goals *" at bounding box center [596, 443] width 1162 height 65
click at [33, 617] on ul "Subscribe to updates from Engage" at bounding box center [596, 606] width 1162 height 27
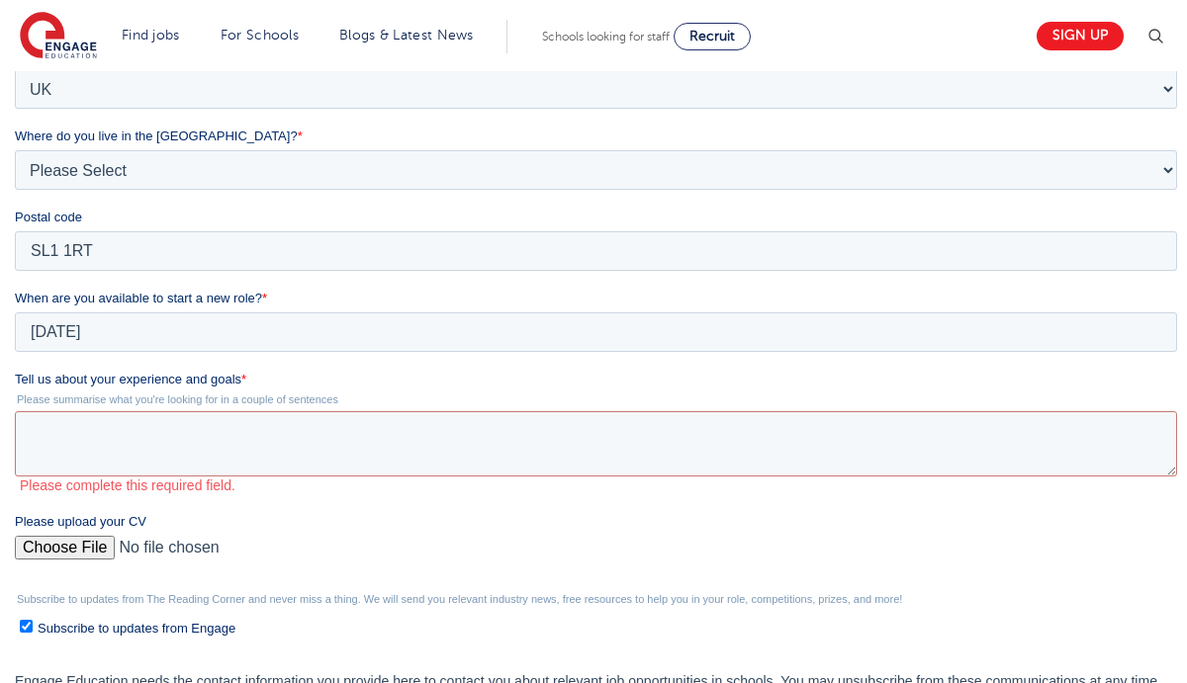
click at [31, 632] on input "Subscribe to updates from Engage" at bounding box center [26, 626] width 13 height 13
checkbox input "false"
click at [83, 544] on input "Please upload your CV" at bounding box center [596, 556] width 1162 height 40
type input "C:\fakepath\Nageen Arshad.docx"
click at [590, 472] on textarea "Tell us about your experience and goals *" at bounding box center [596, 443] width 1162 height 65
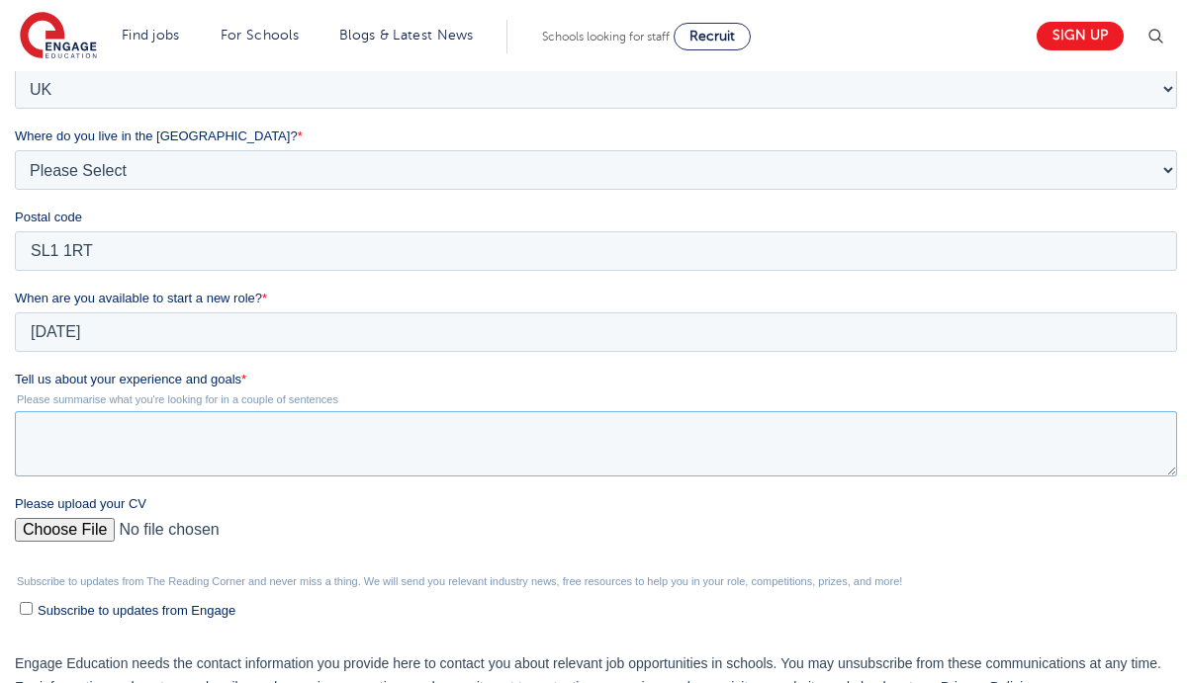
click at [256, 433] on textarea "Tell us about your experience and goals *" at bounding box center [596, 443] width 1162 height 65
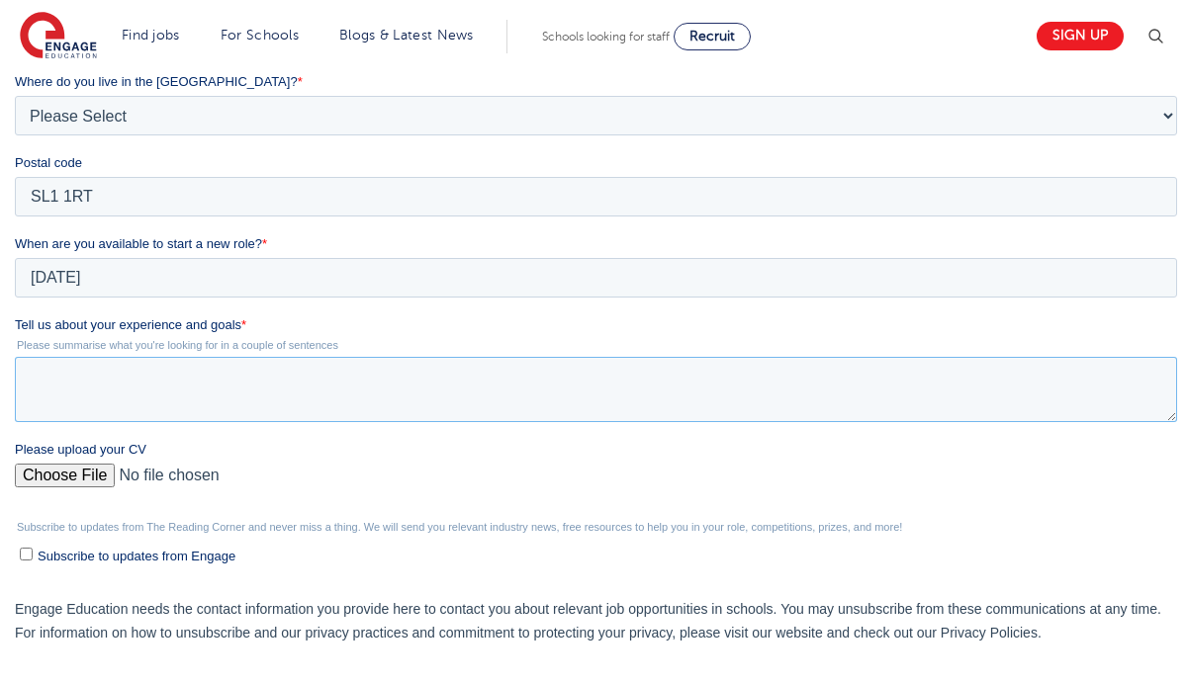
scroll to position [575, 0]
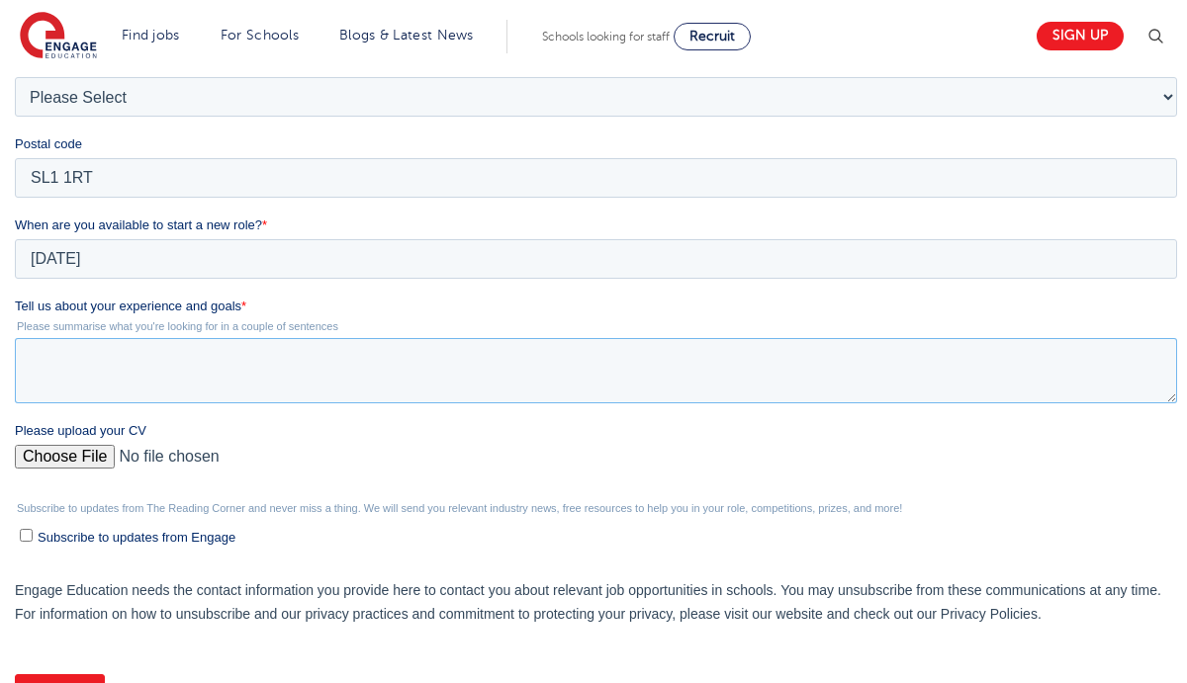
click at [336, 376] on textarea "Tell us about your experience and goals *" at bounding box center [596, 370] width 1162 height 65
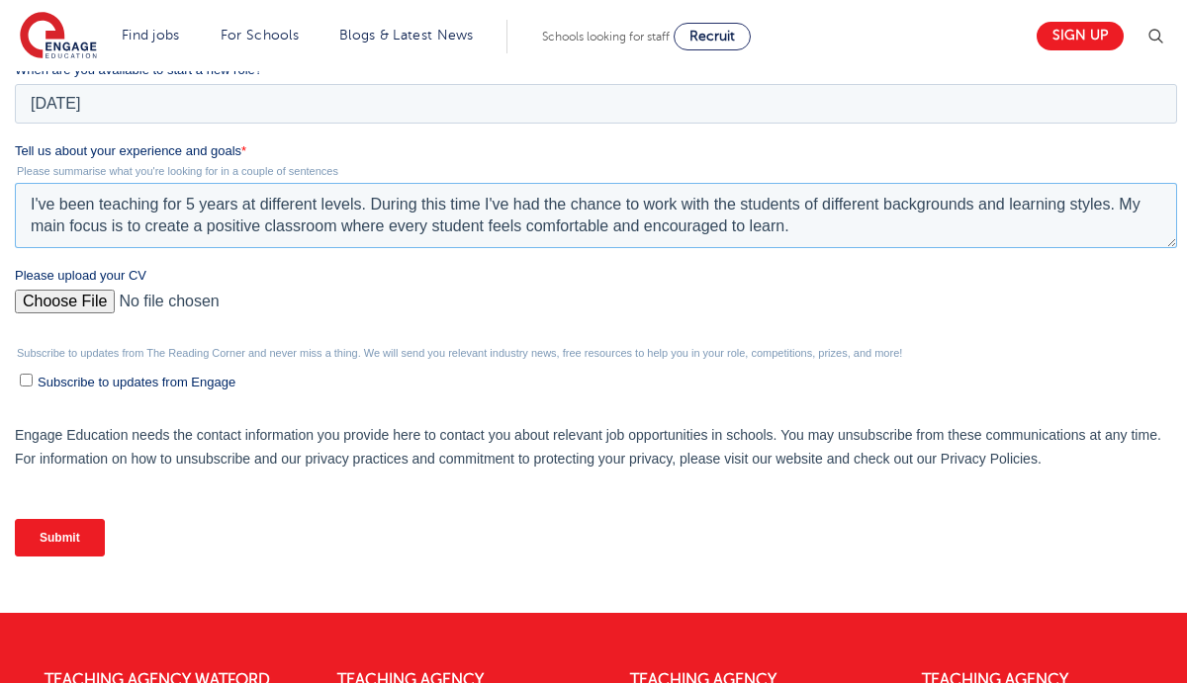
scroll to position [748, 0]
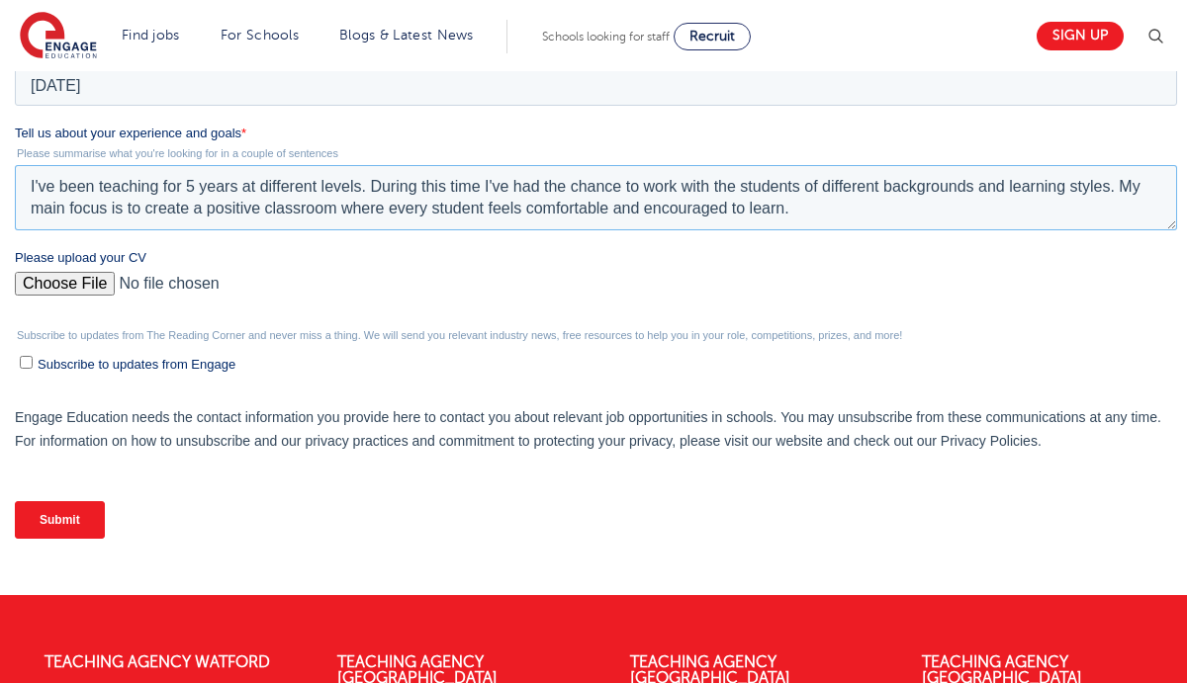
type textarea "I've been teaching for 5 years at different levels. During this time I've had t…"
click at [89, 510] on input "Submit" at bounding box center [60, 520] width 90 height 38
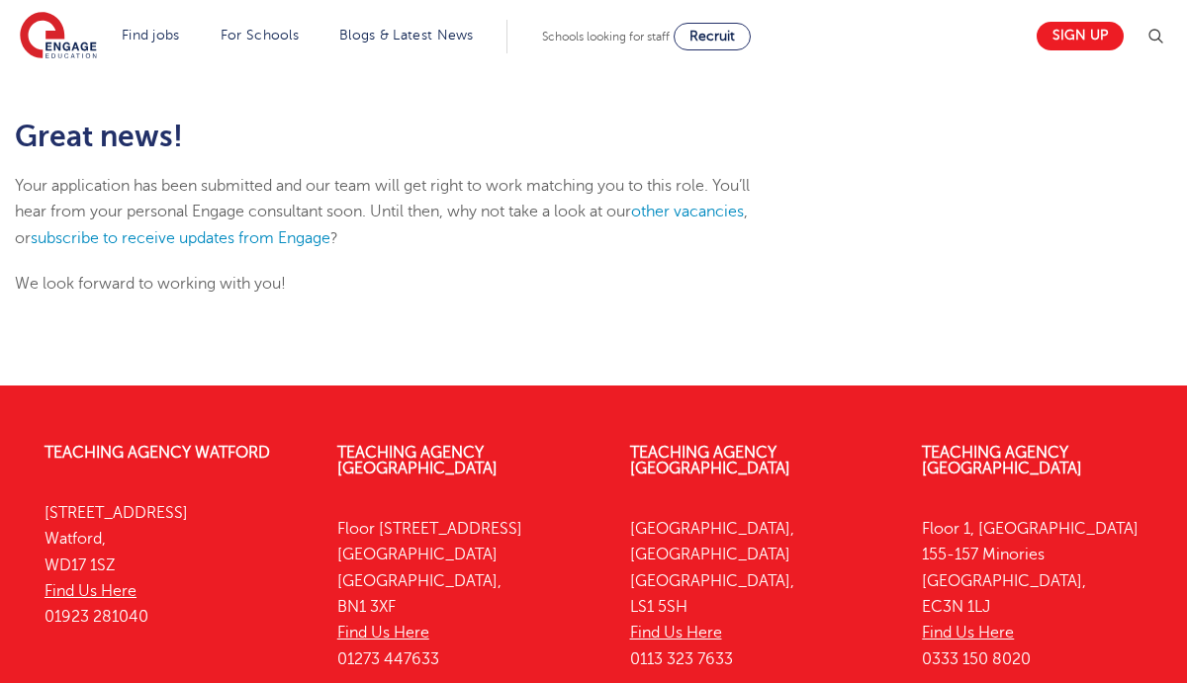
scroll to position [265, 0]
